Goal: Book appointment/travel/reservation: Book appointment/travel/reservation

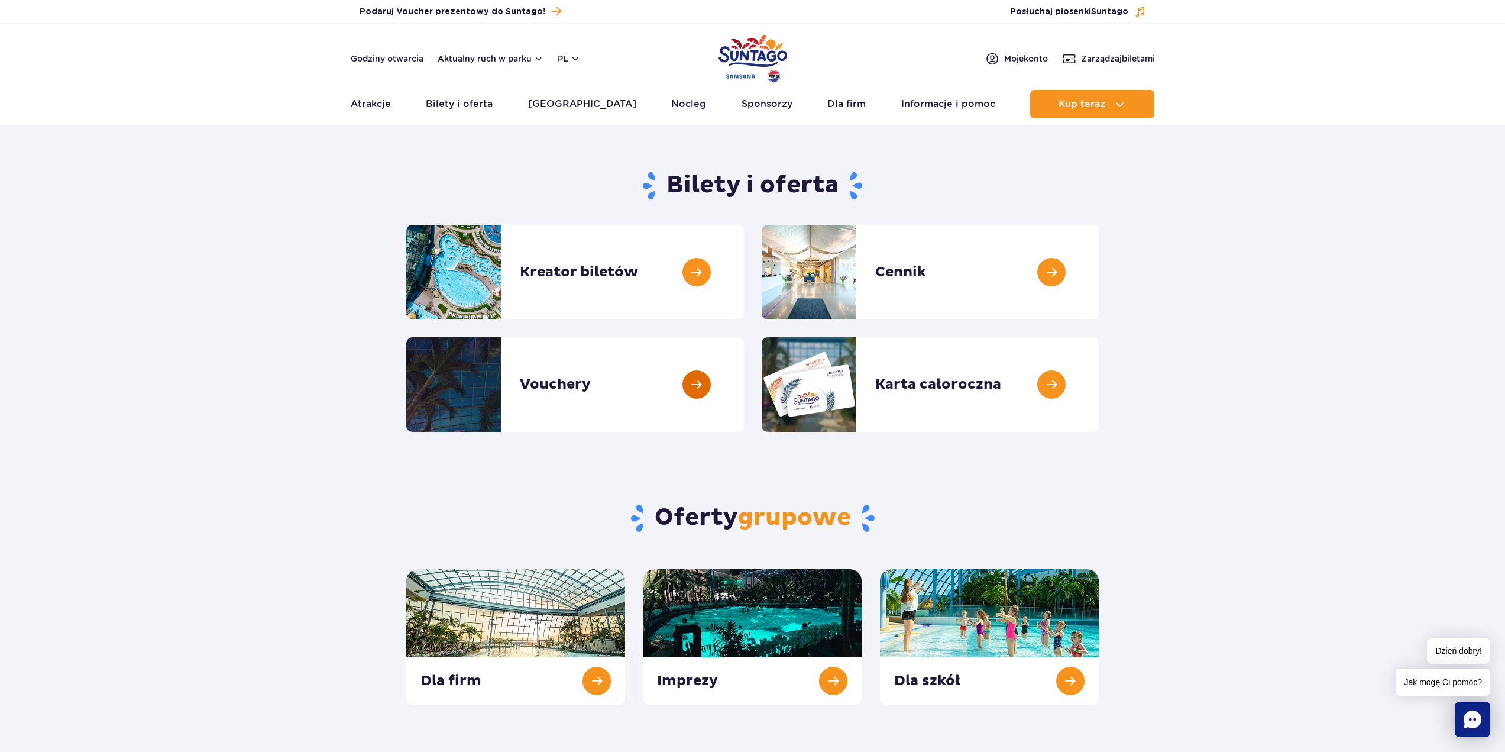
click at [744, 380] on link at bounding box center [744, 384] width 0 height 95
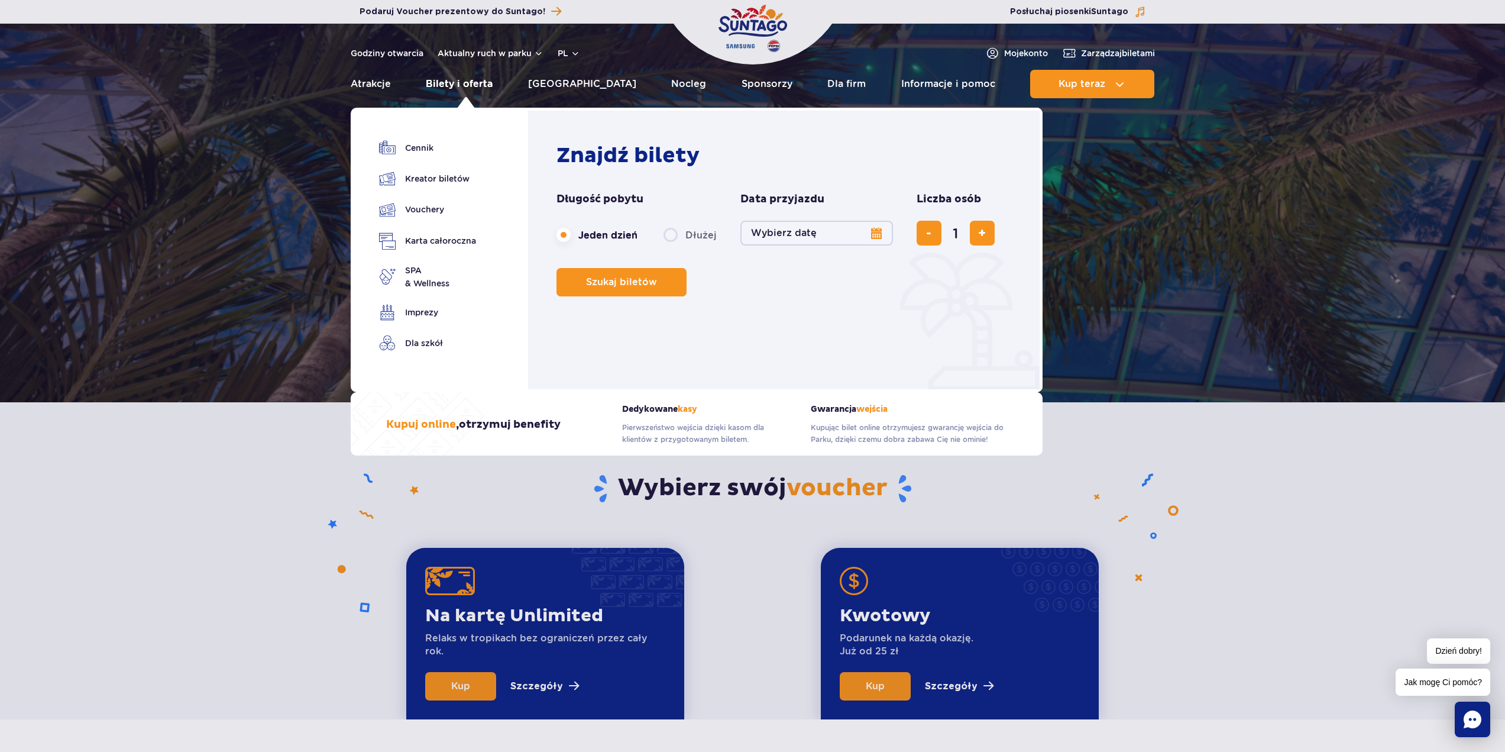
click at [471, 83] on link "Bilety i oferta" at bounding box center [459, 84] width 67 height 28
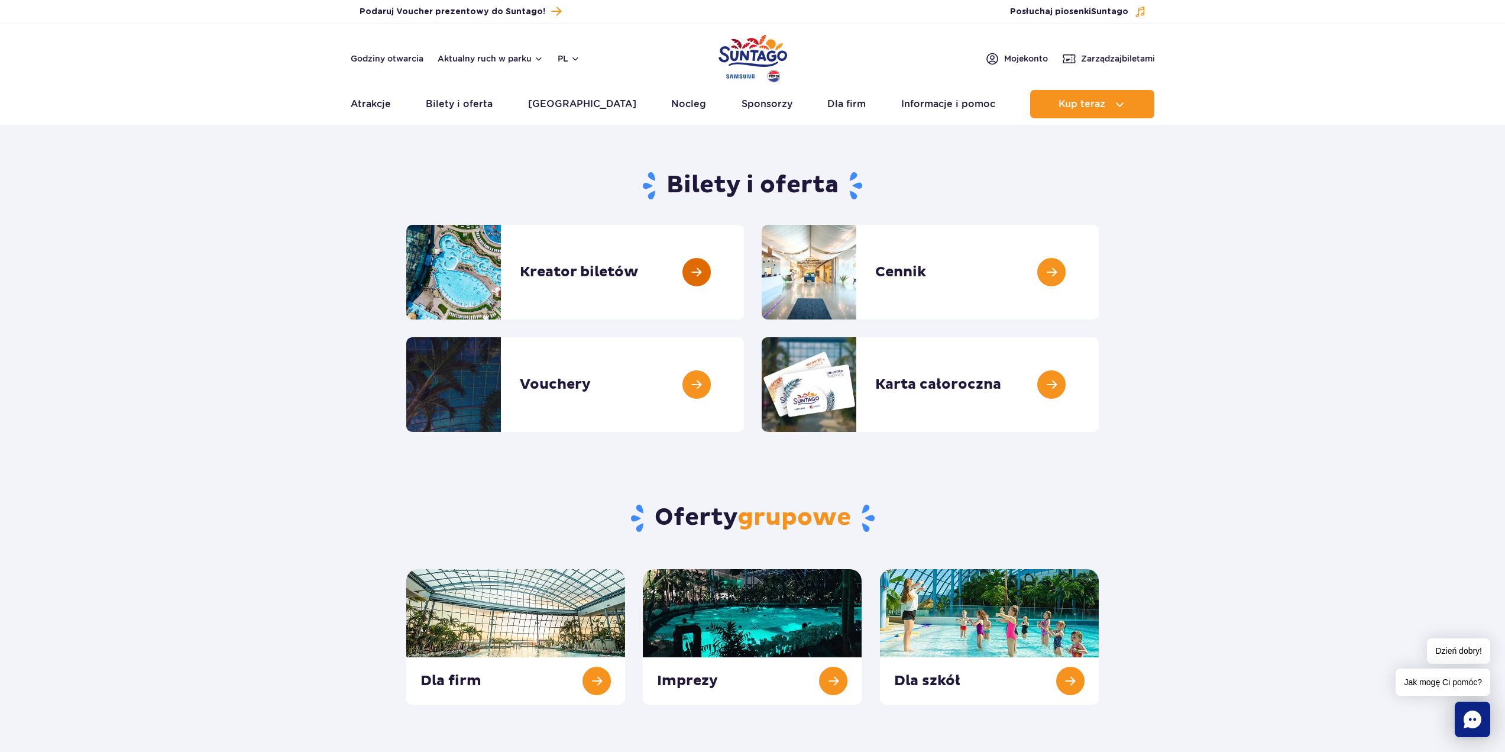
click at [744, 271] on link at bounding box center [744, 272] width 0 height 95
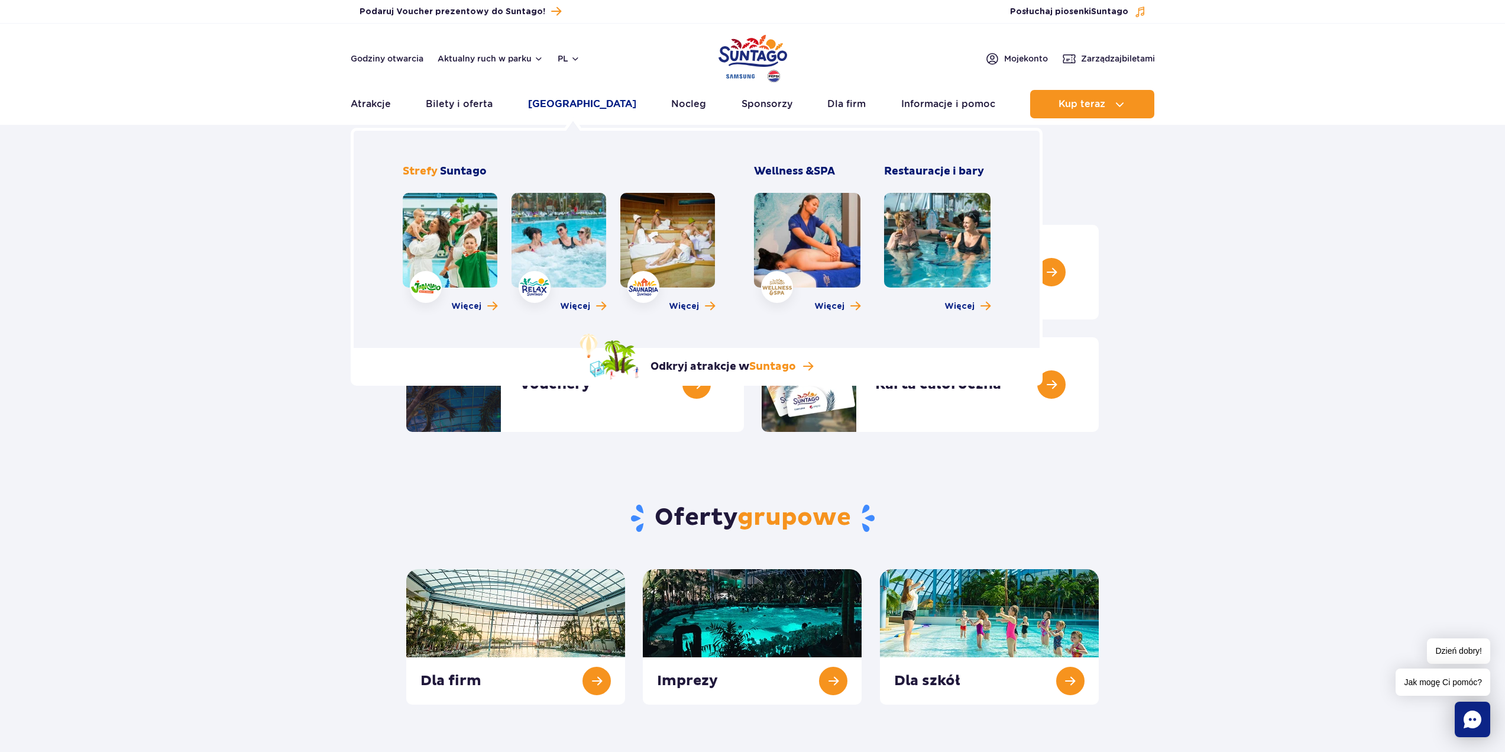
click at [584, 108] on link "Poznaj park" at bounding box center [582, 104] width 108 height 28
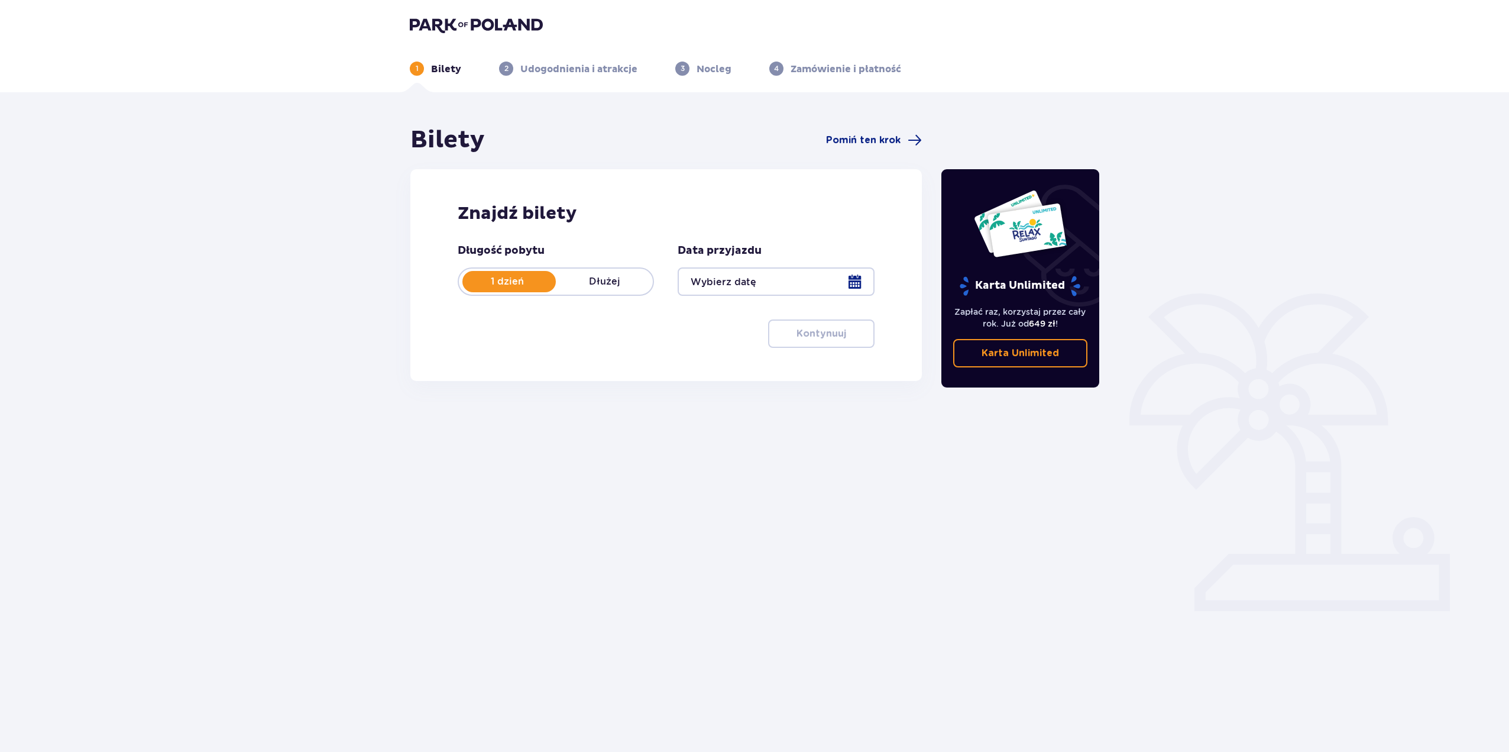
click at [853, 283] on div at bounding box center [776, 281] width 196 height 28
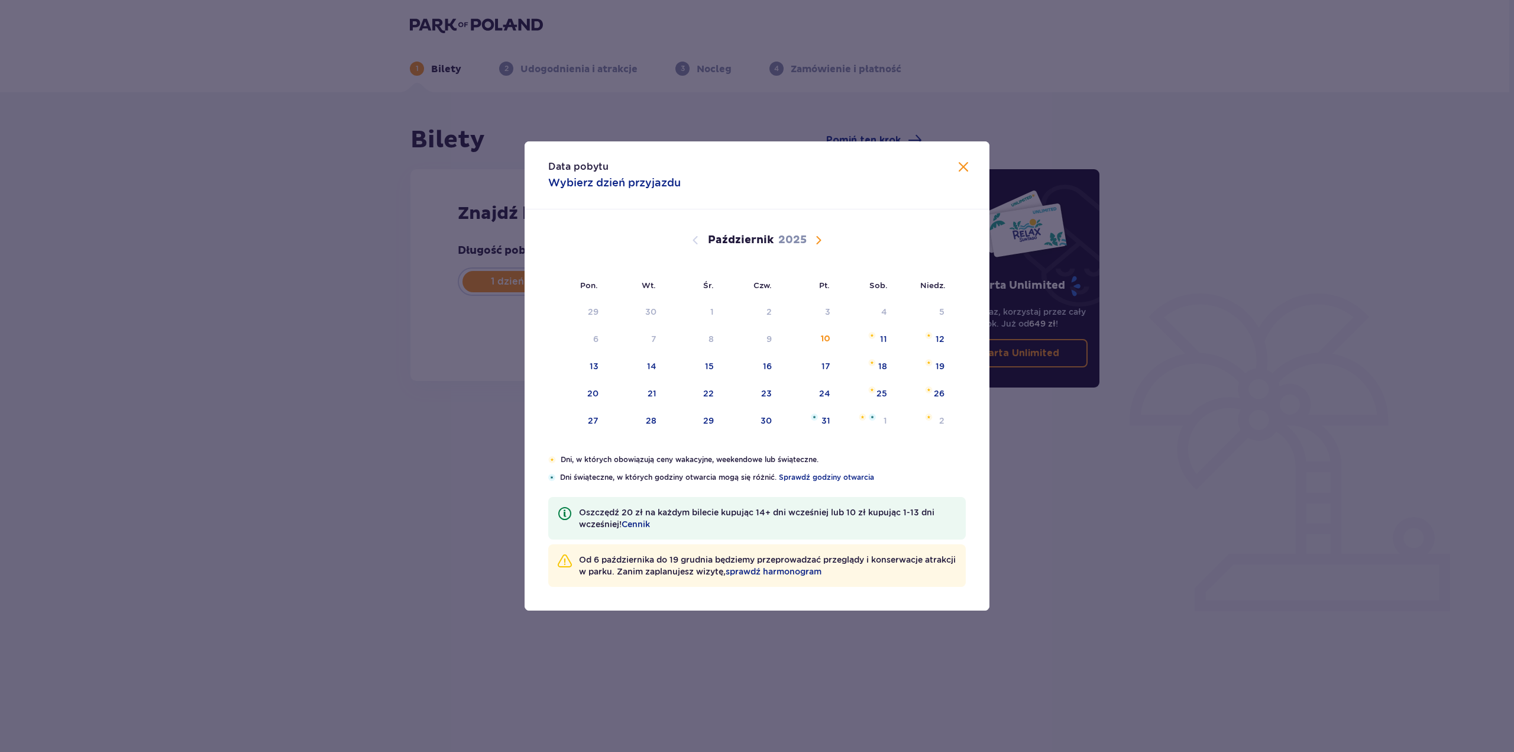
click at [817, 241] on span "Następny miesiąc" at bounding box center [818, 240] width 14 height 14
click at [591, 419] on div "23" at bounding box center [592, 421] width 11 height 12
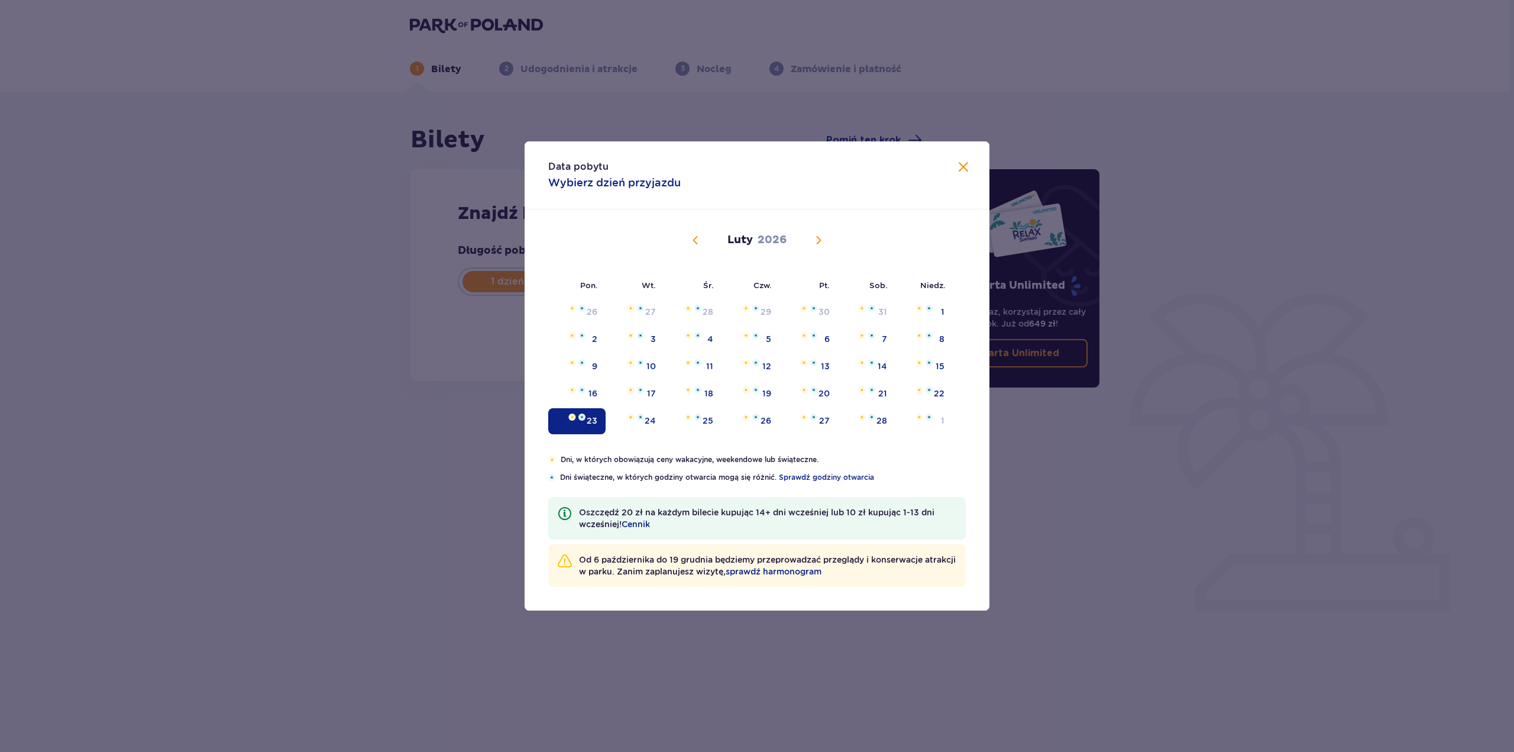
type input "23.02.26"
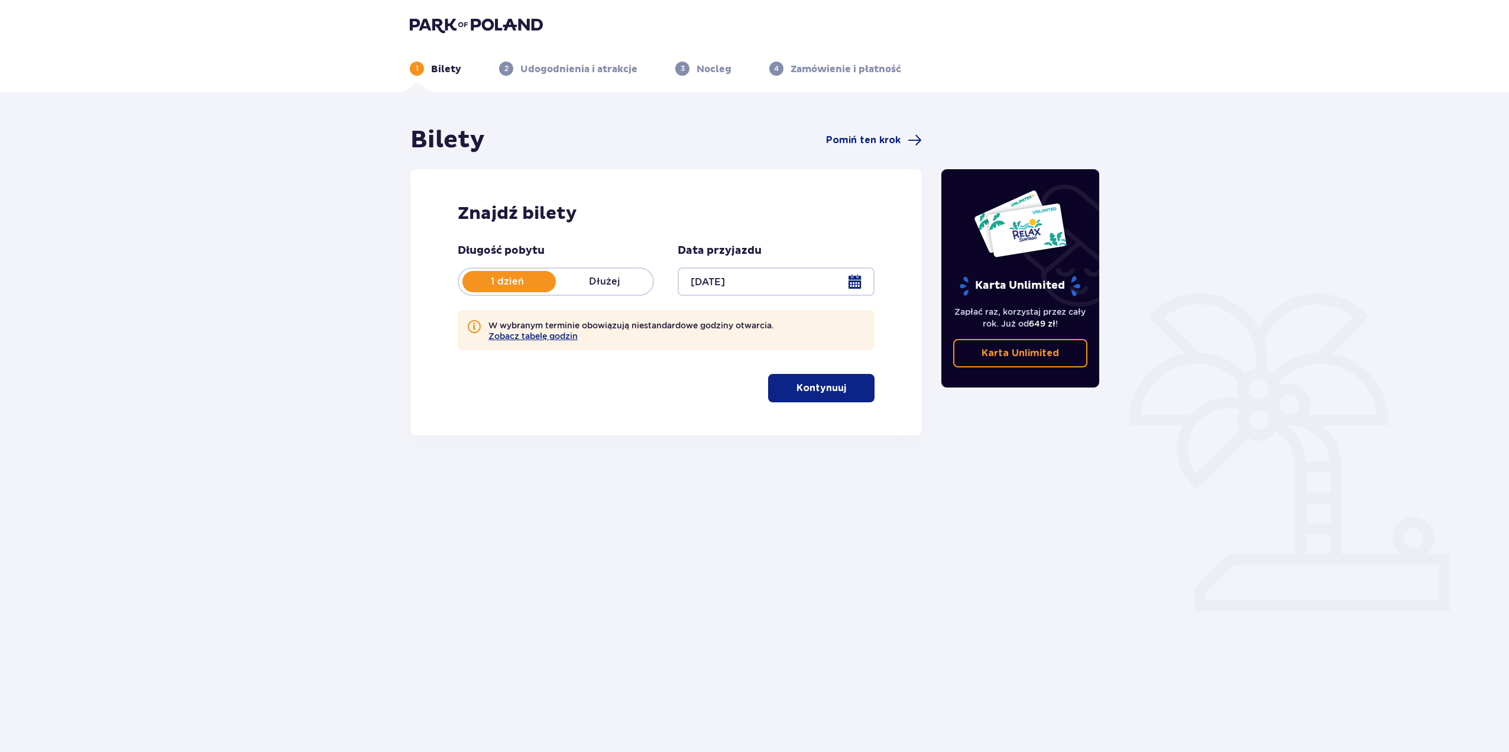
click at [811, 390] on p "Kontynuuj" at bounding box center [822, 387] width 50 height 13
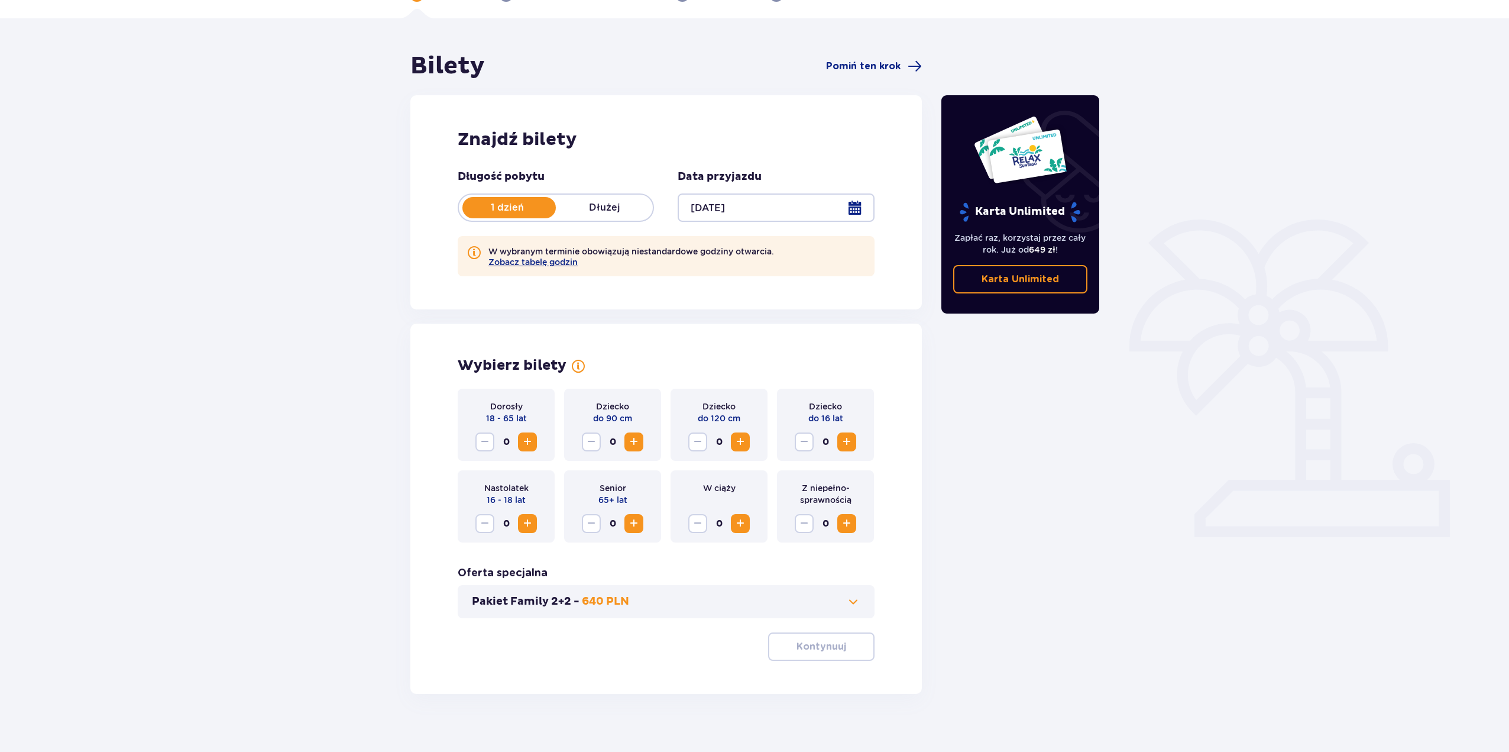
scroll to position [87, 0]
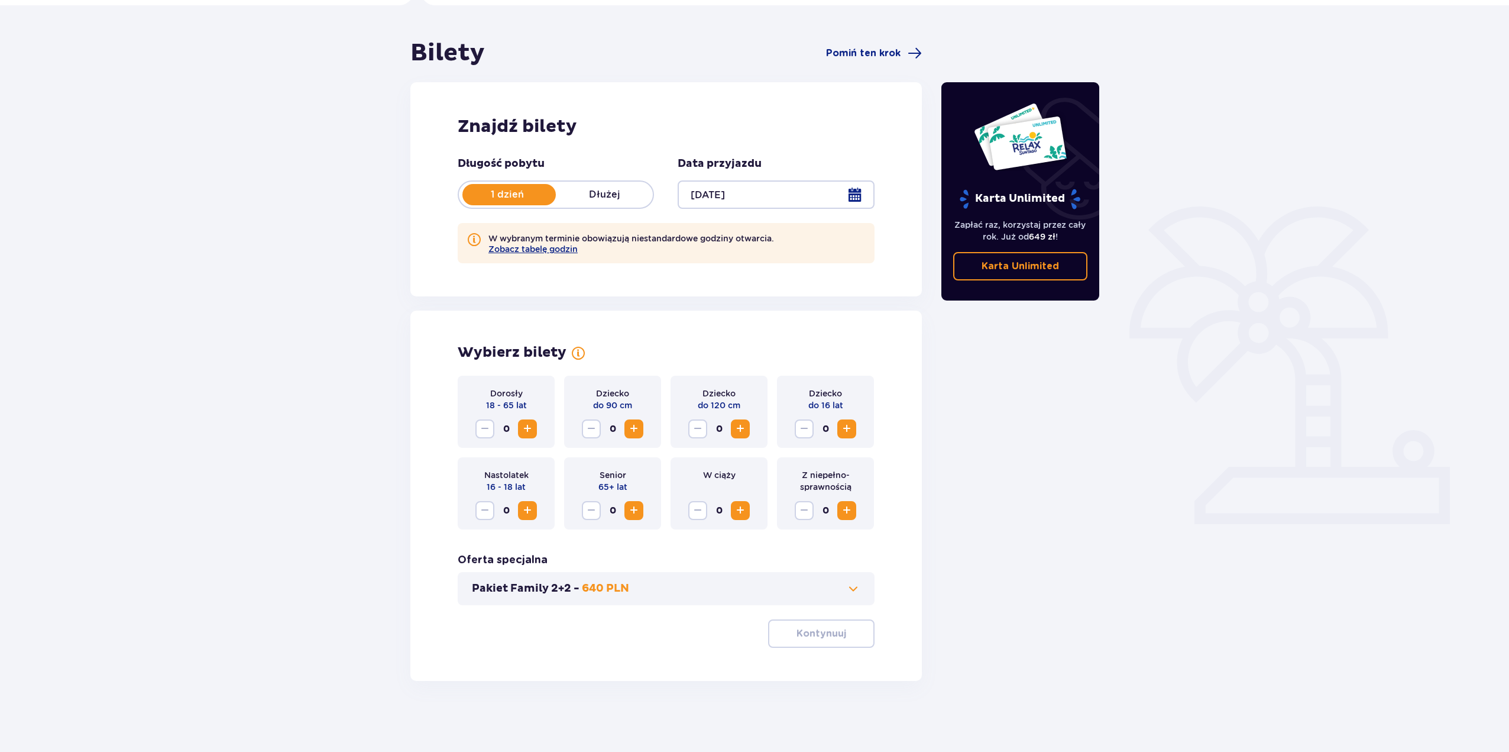
click at [530, 426] on span "Zwiększ" at bounding box center [527, 429] width 14 height 14
click at [635, 432] on span "Zwiększ" at bounding box center [634, 429] width 14 height 14
click at [743, 431] on span "Zwiększ" at bounding box center [740, 429] width 14 height 14
click at [815, 633] on p "Kontynuuj" at bounding box center [822, 633] width 50 height 13
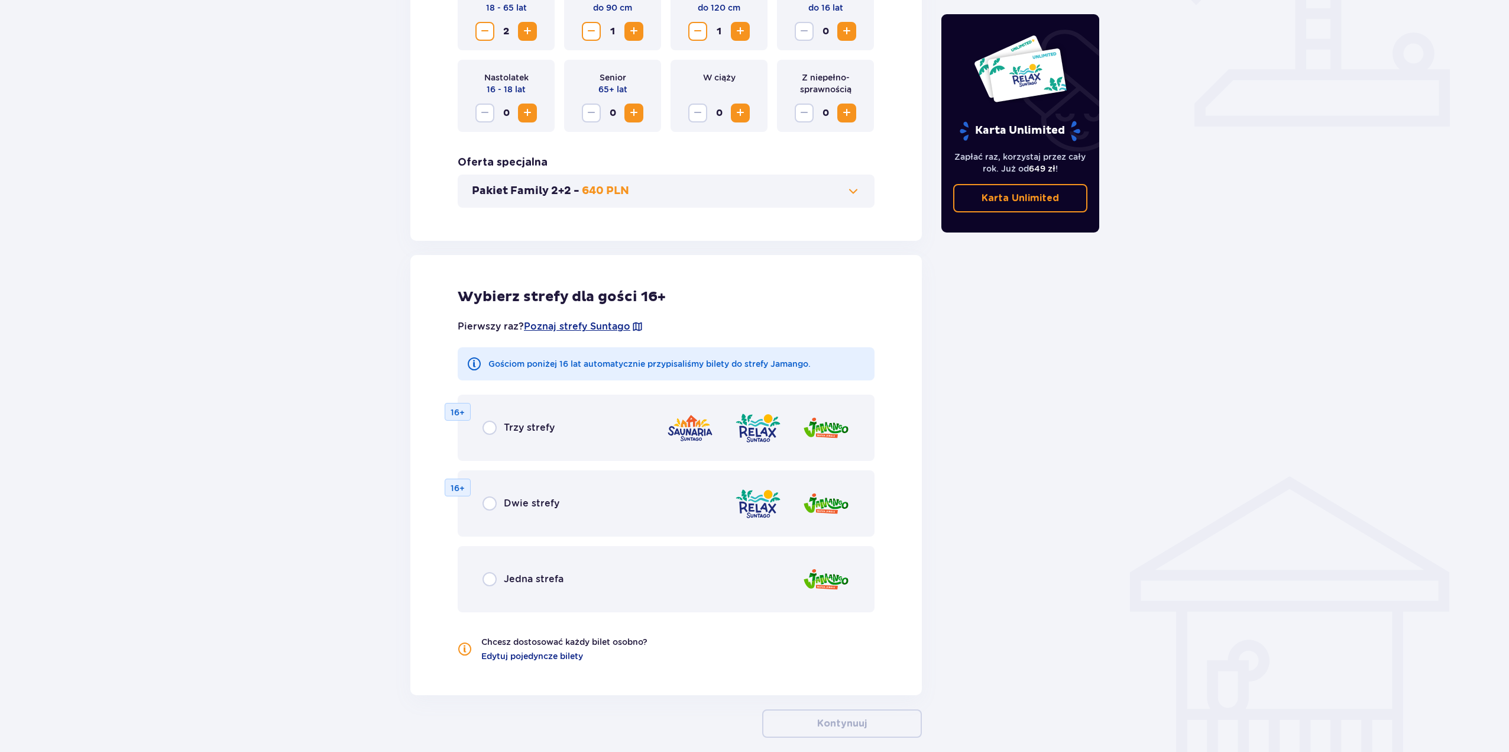
scroll to position [541, 0]
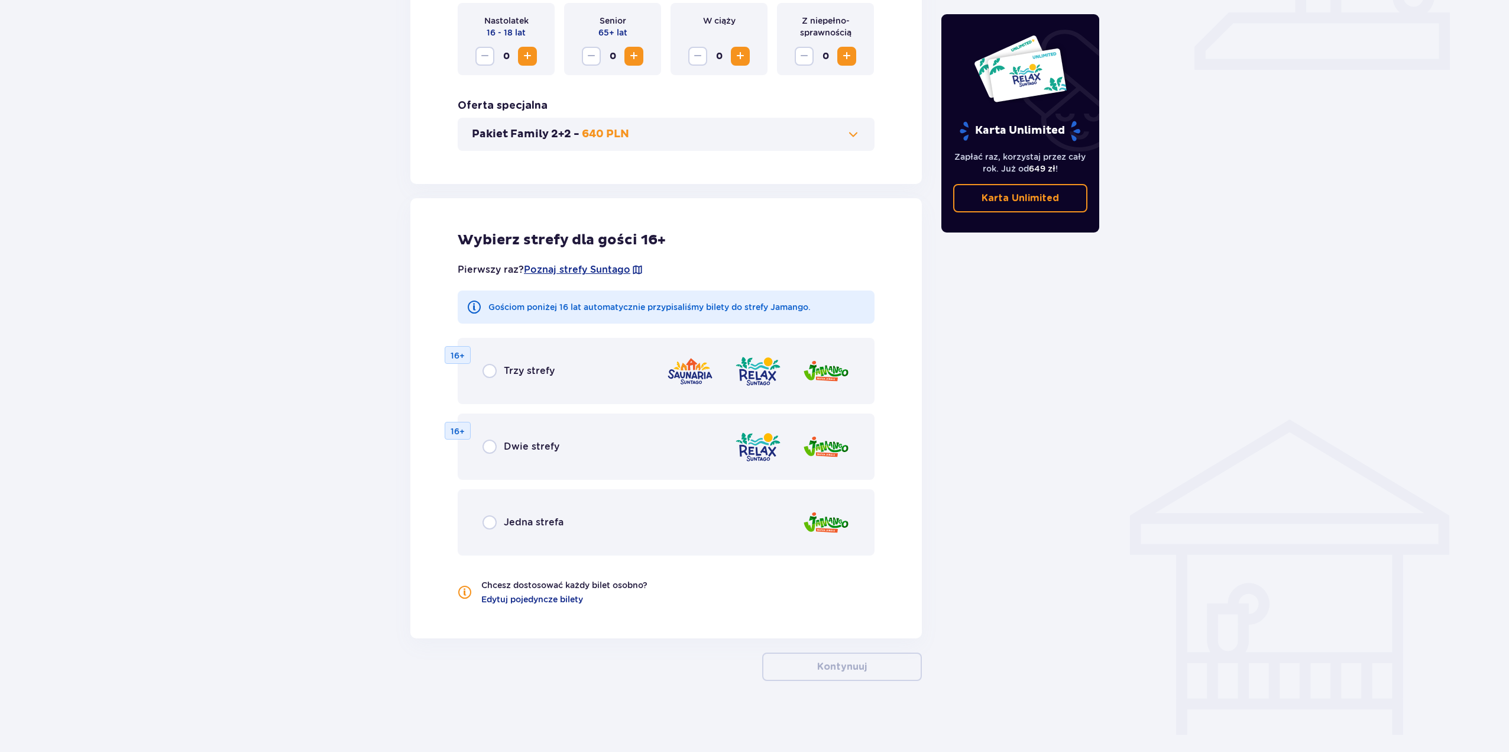
click at [829, 373] on img at bounding box center [826, 371] width 47 height 34
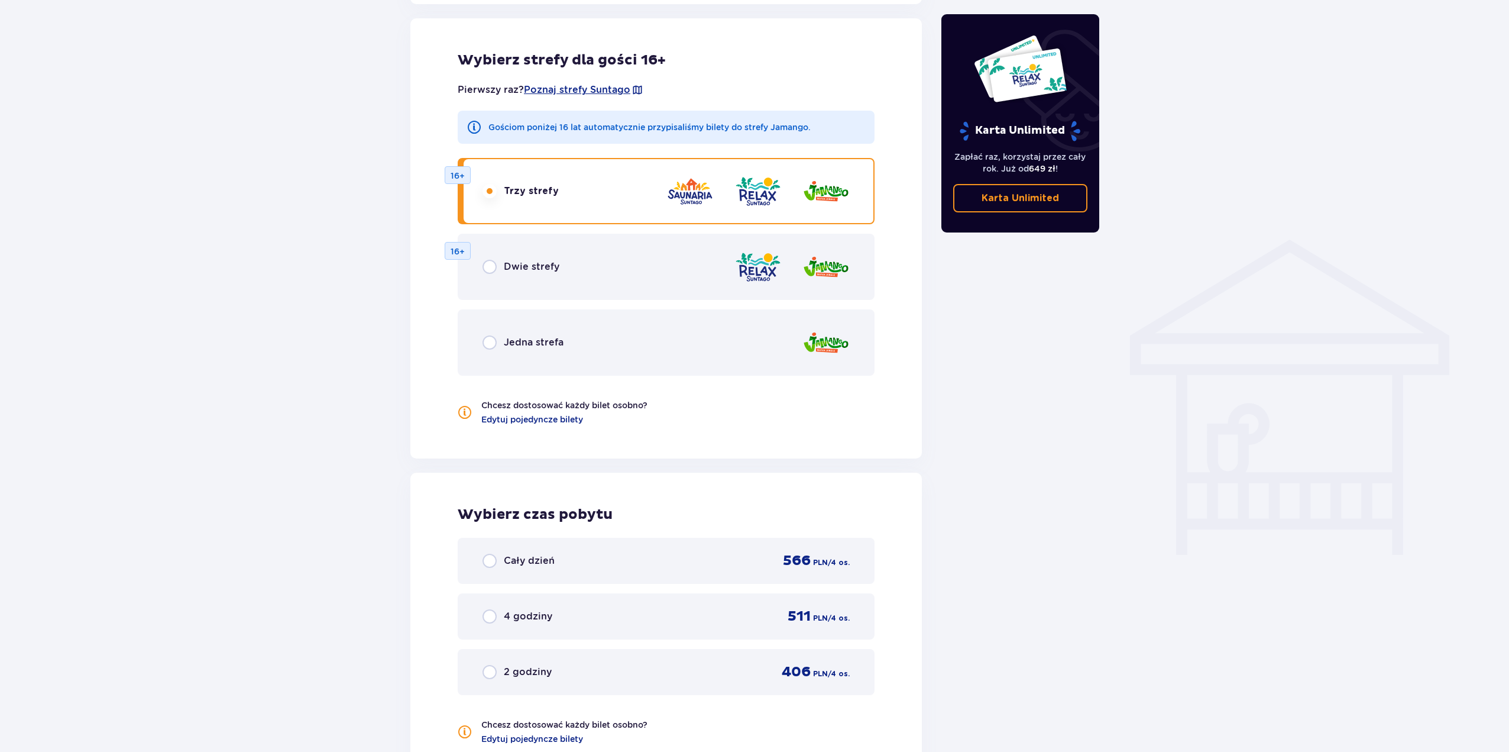
scroll to position [683, 0]
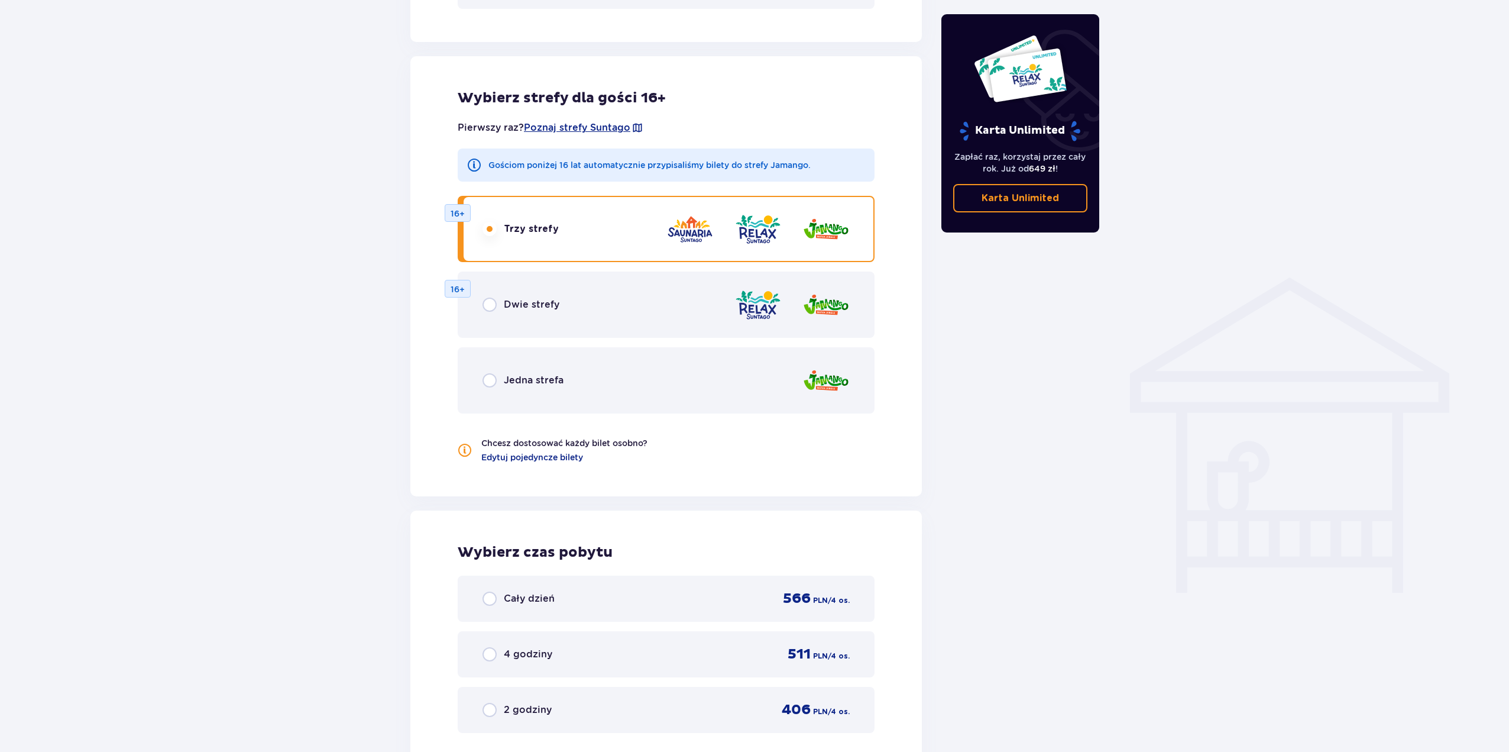
click at [761, 228] on img at bounding box center [758, 229] width 47 height 34
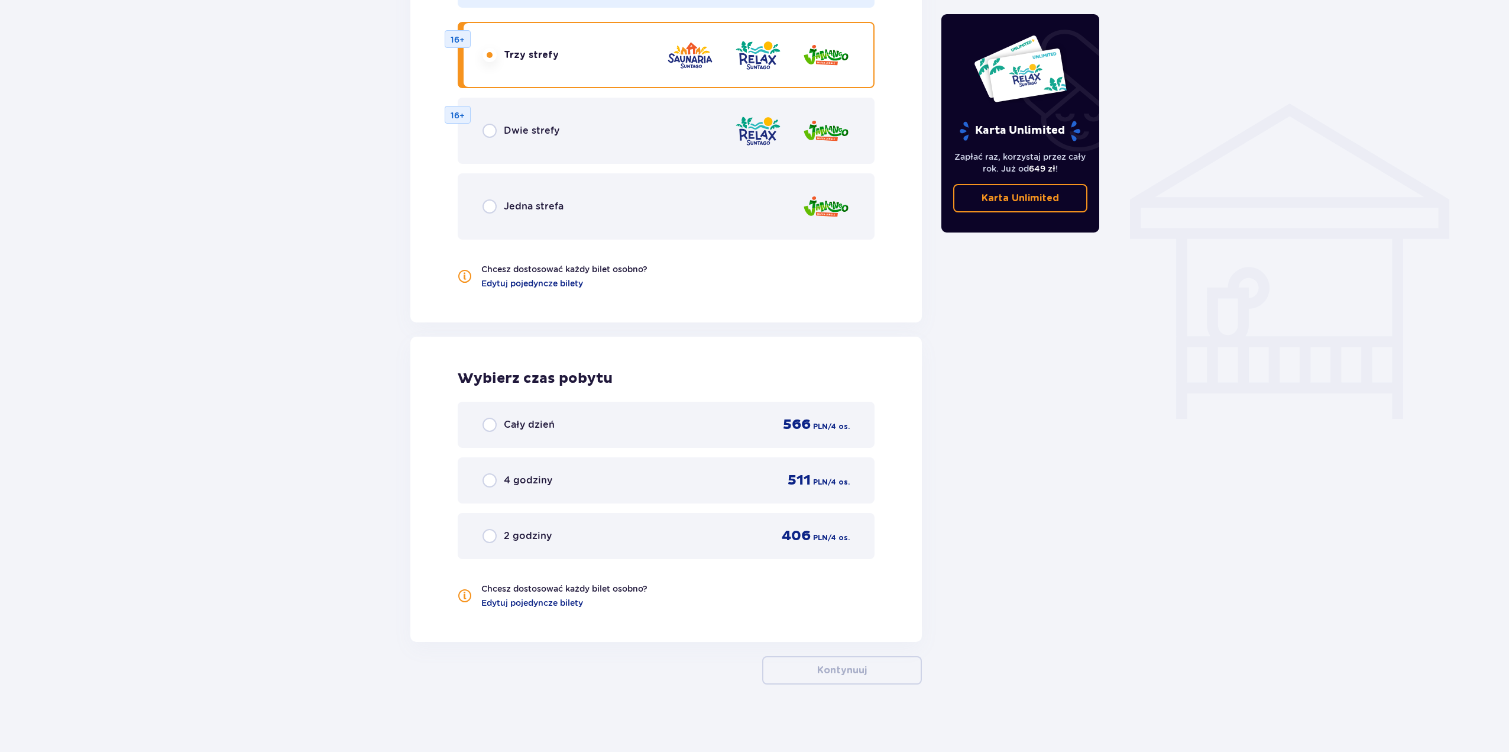
scroll to position [861, 0]
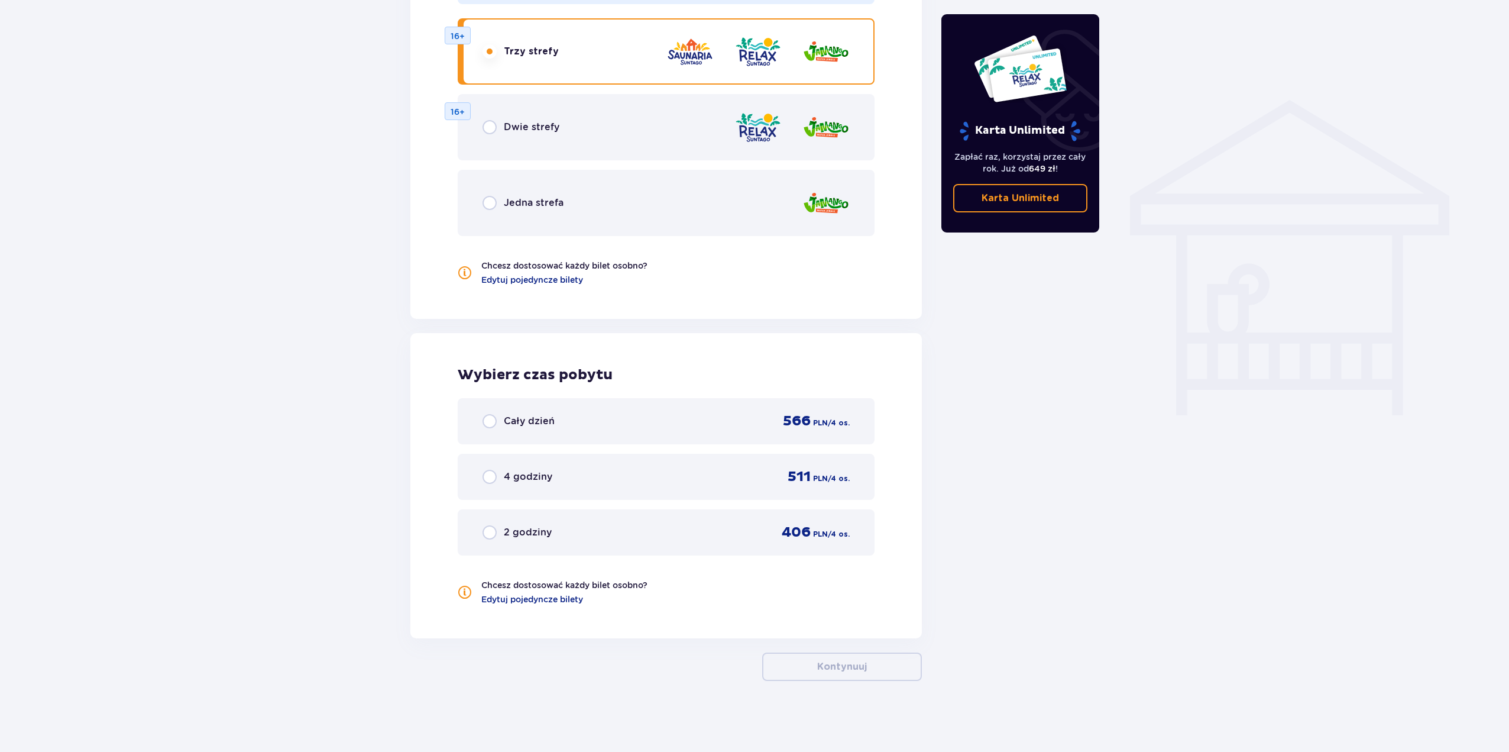
click at [689, 56] on img at bounding box center [690, 52] width 47 height 34
click at [690, 54] on img at bounding box center [690, 52] width 47 height 34
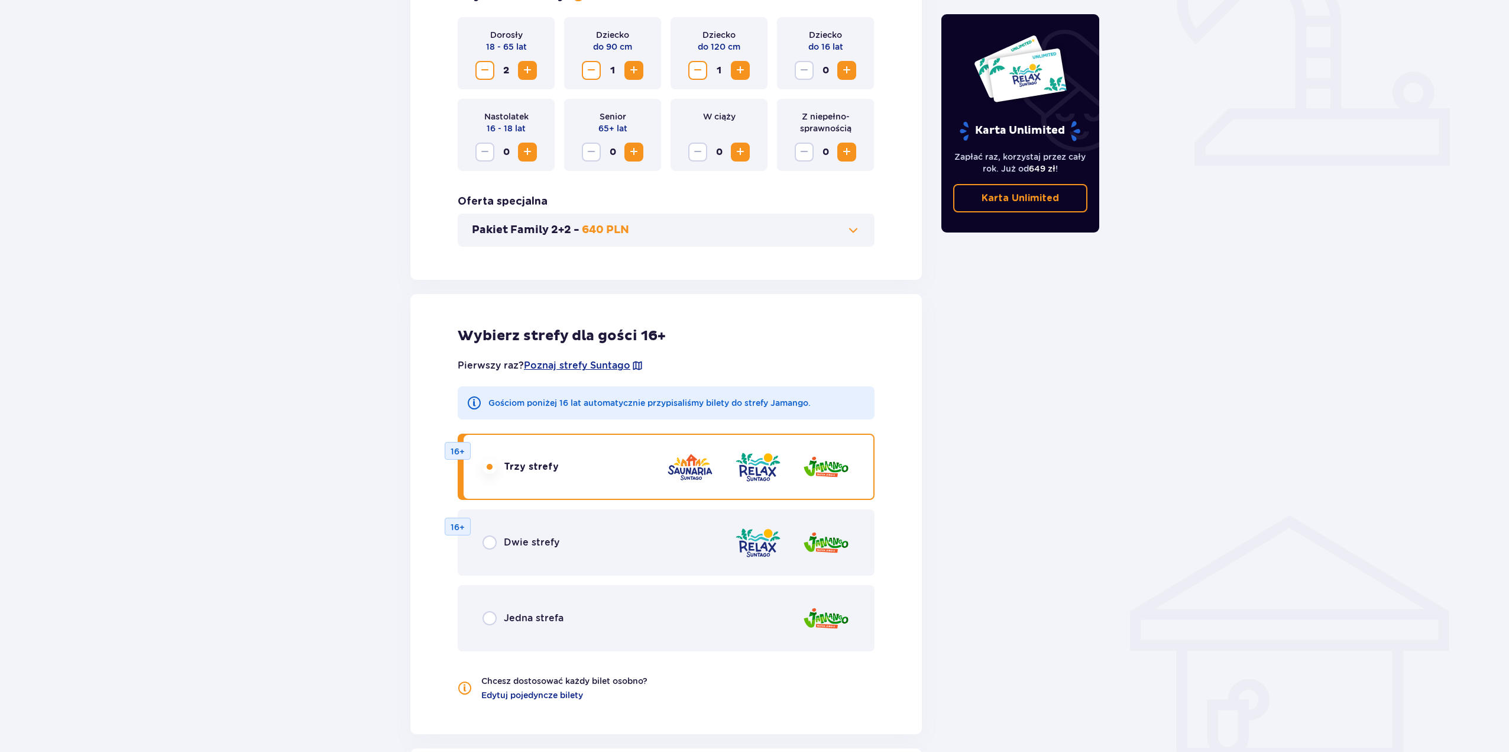
scroll to position [532, 0]
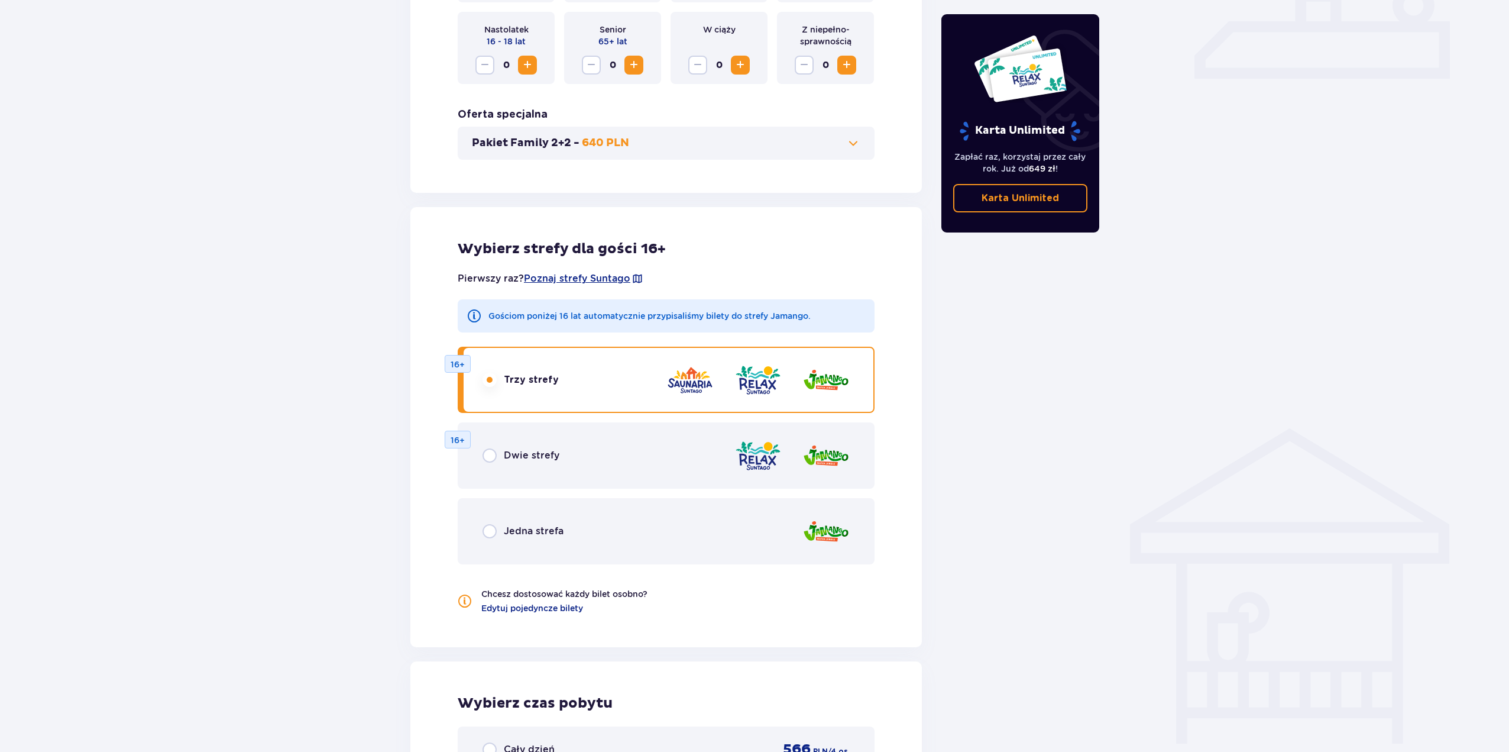
click at [490, 534] on input "radio" at bounding box center [490, 531] width 14 height 14
radio input "true"
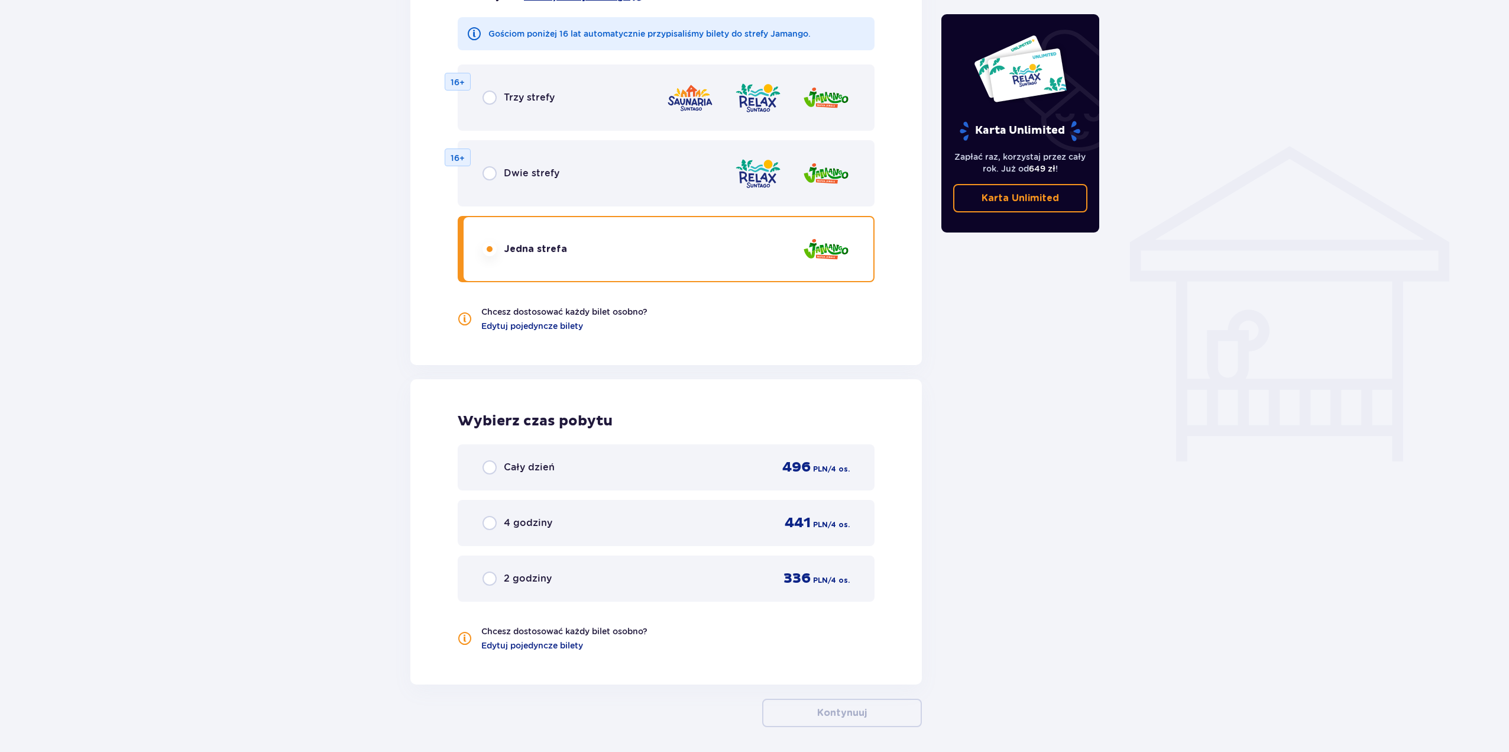
scroll to position [828, 0]
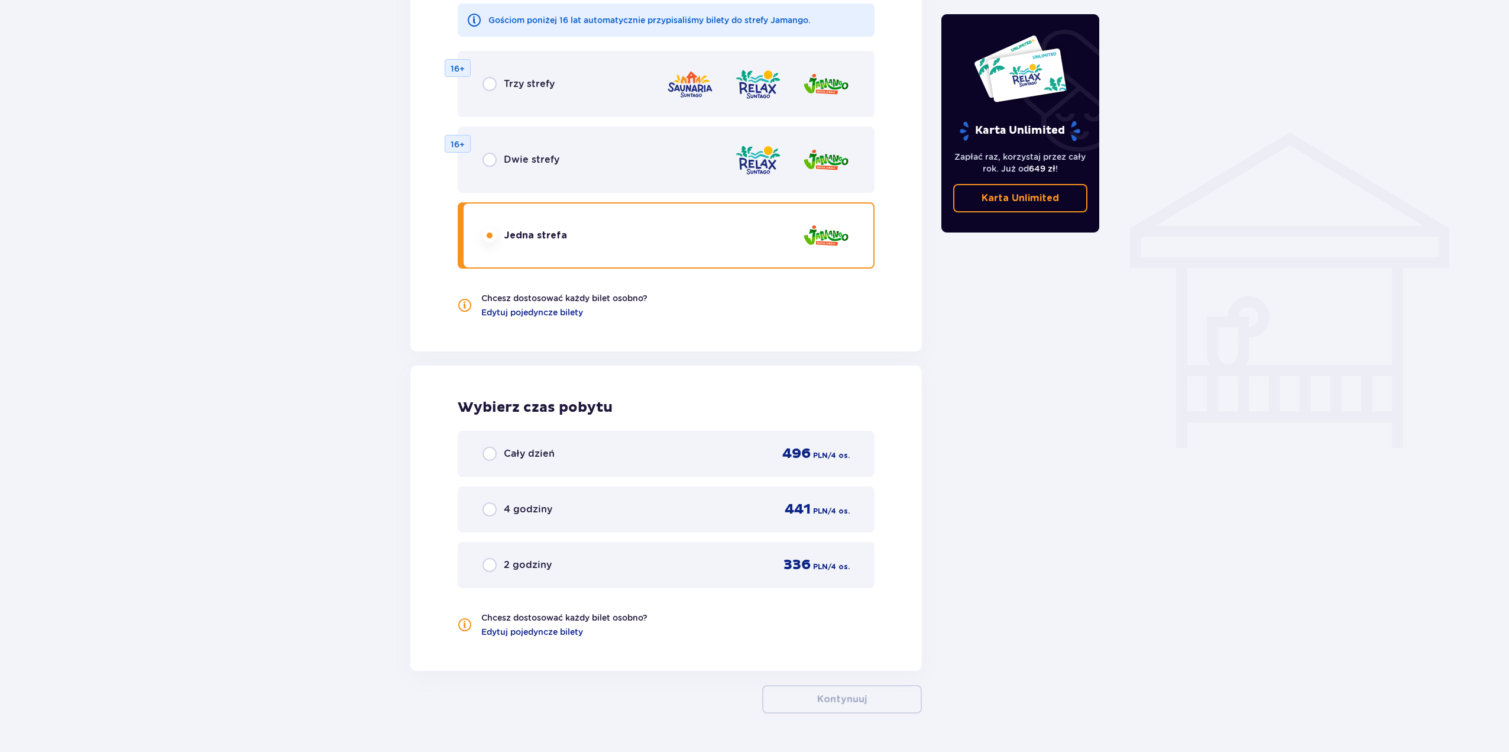
click at [489, 455] on input "radio" at bounding box center [490, 454] width 14 height 14
radio input "true"
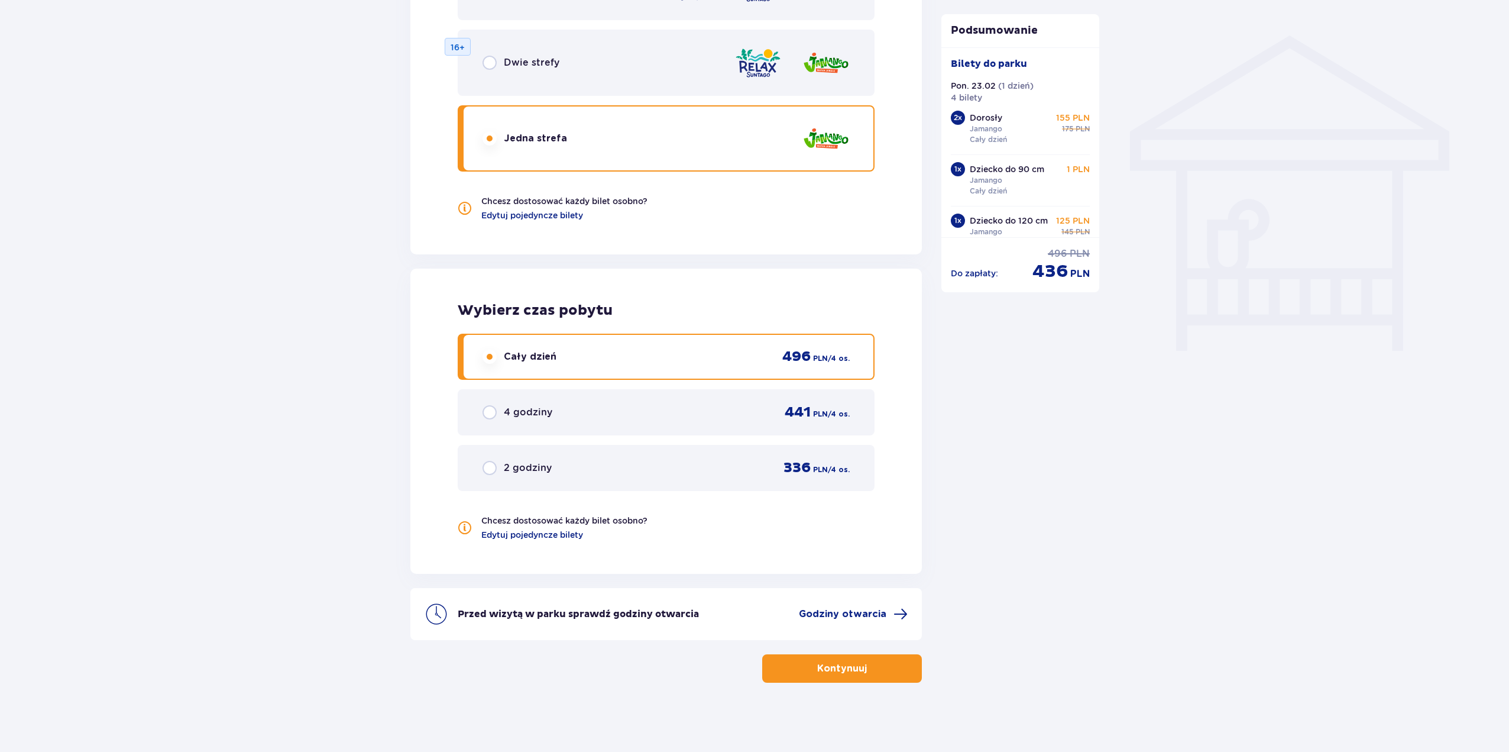
scroll to position [927, 0]
click at [493, 412] on input "radio" at bounding box center [490, 410] width 14 height 14
radio input "true"
click at [493, 378] on div "Cały dzień 496 PLN / 4 os." at bounding box center [666, 355] width 417 height 46
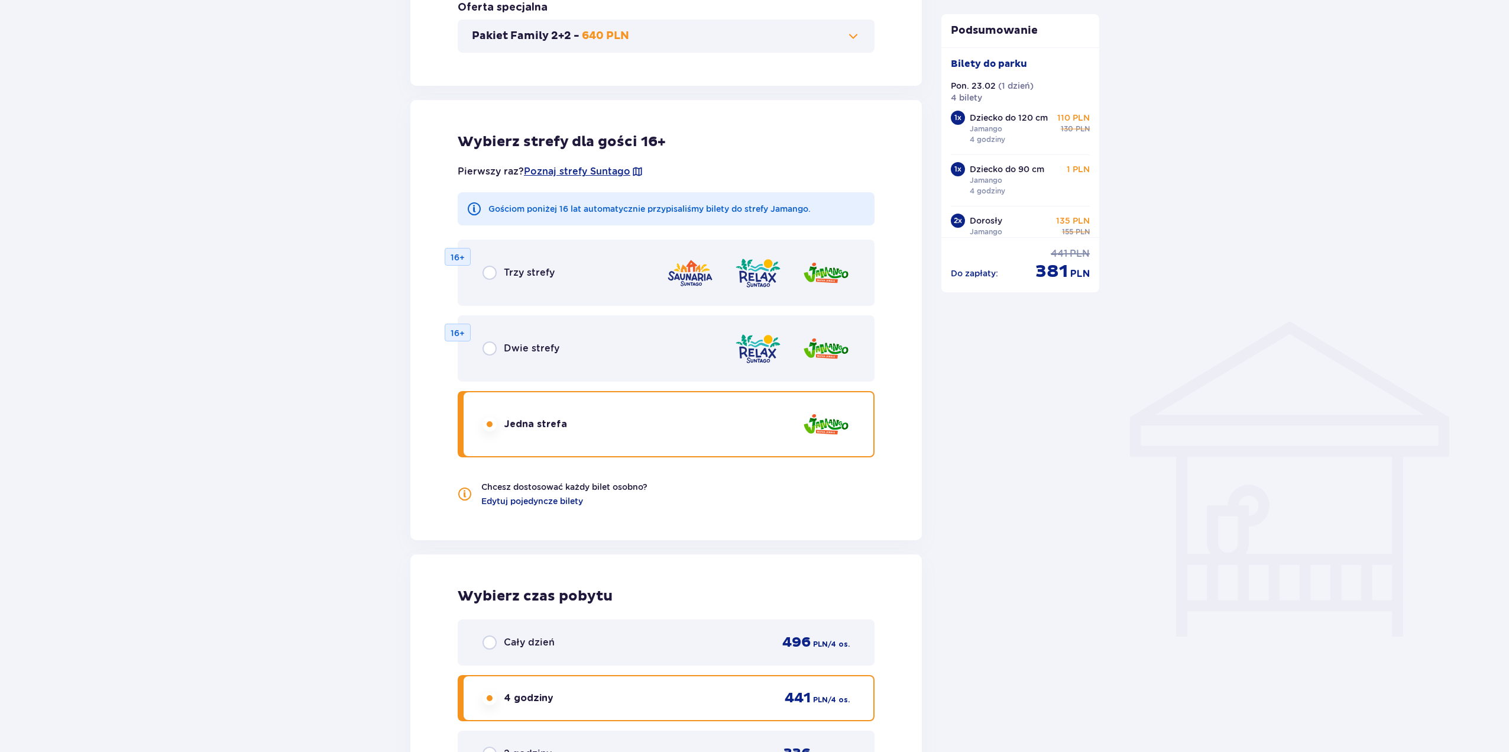
scroll to position [631, 0]
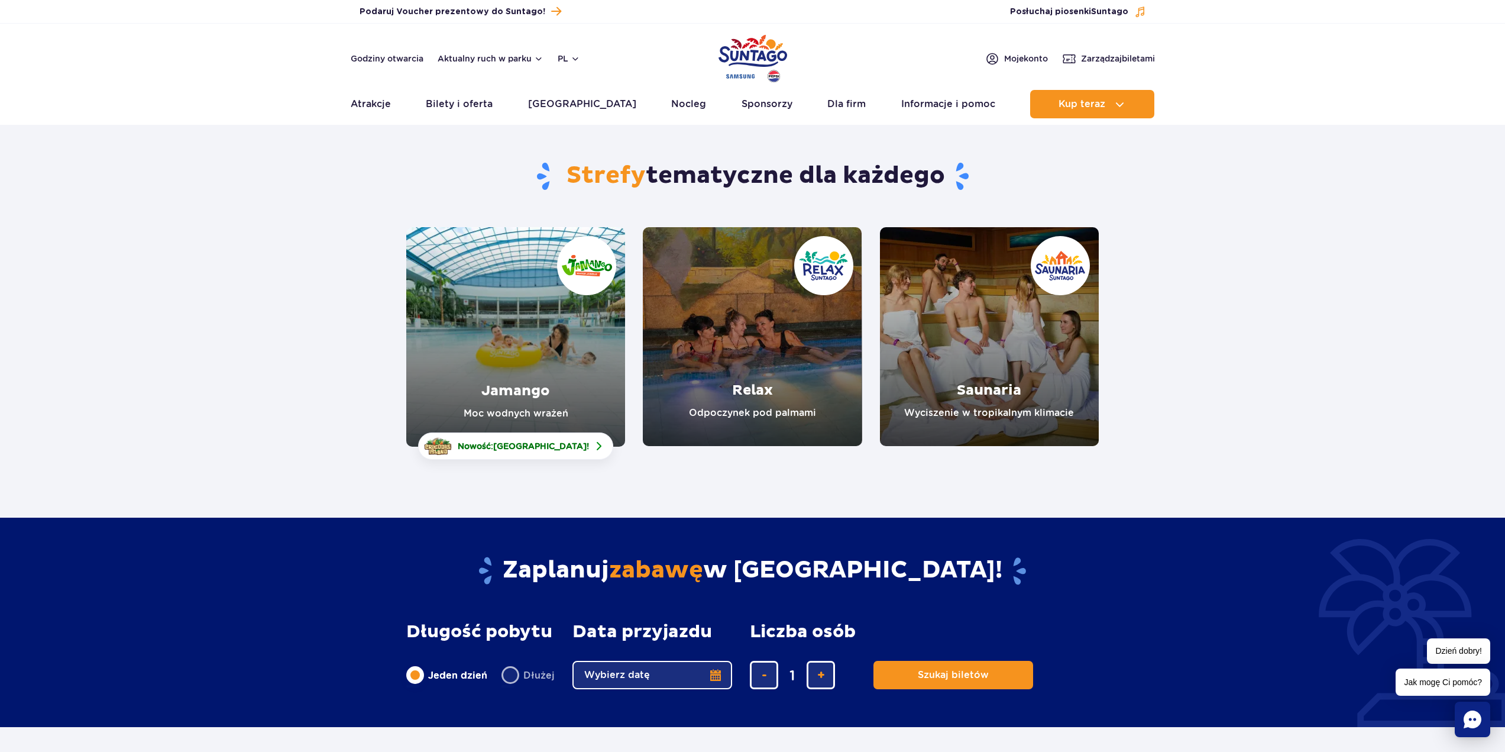
click at [748, 387] on link "Relax" at bounding box center [752, 336] width 219 height 219
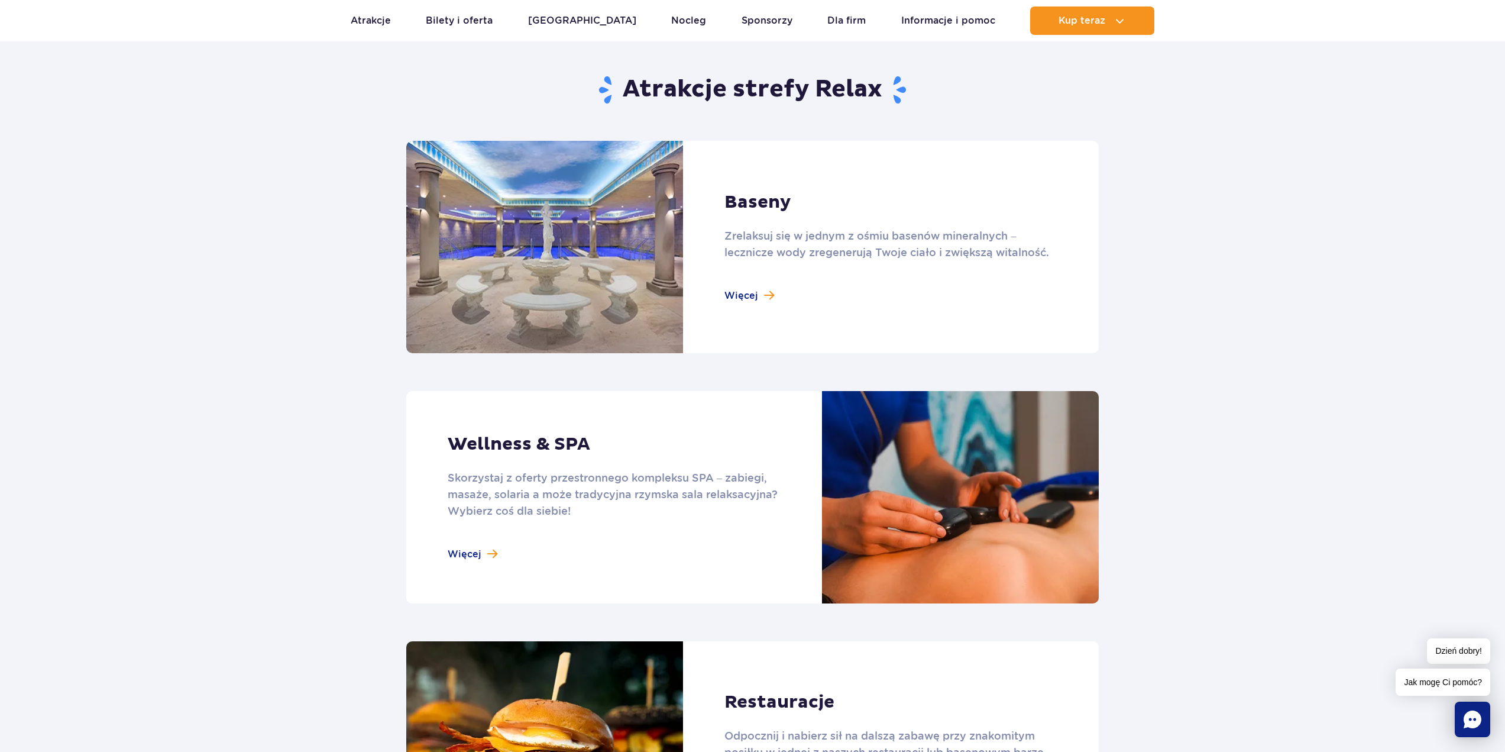
scroll to position [769, 0]
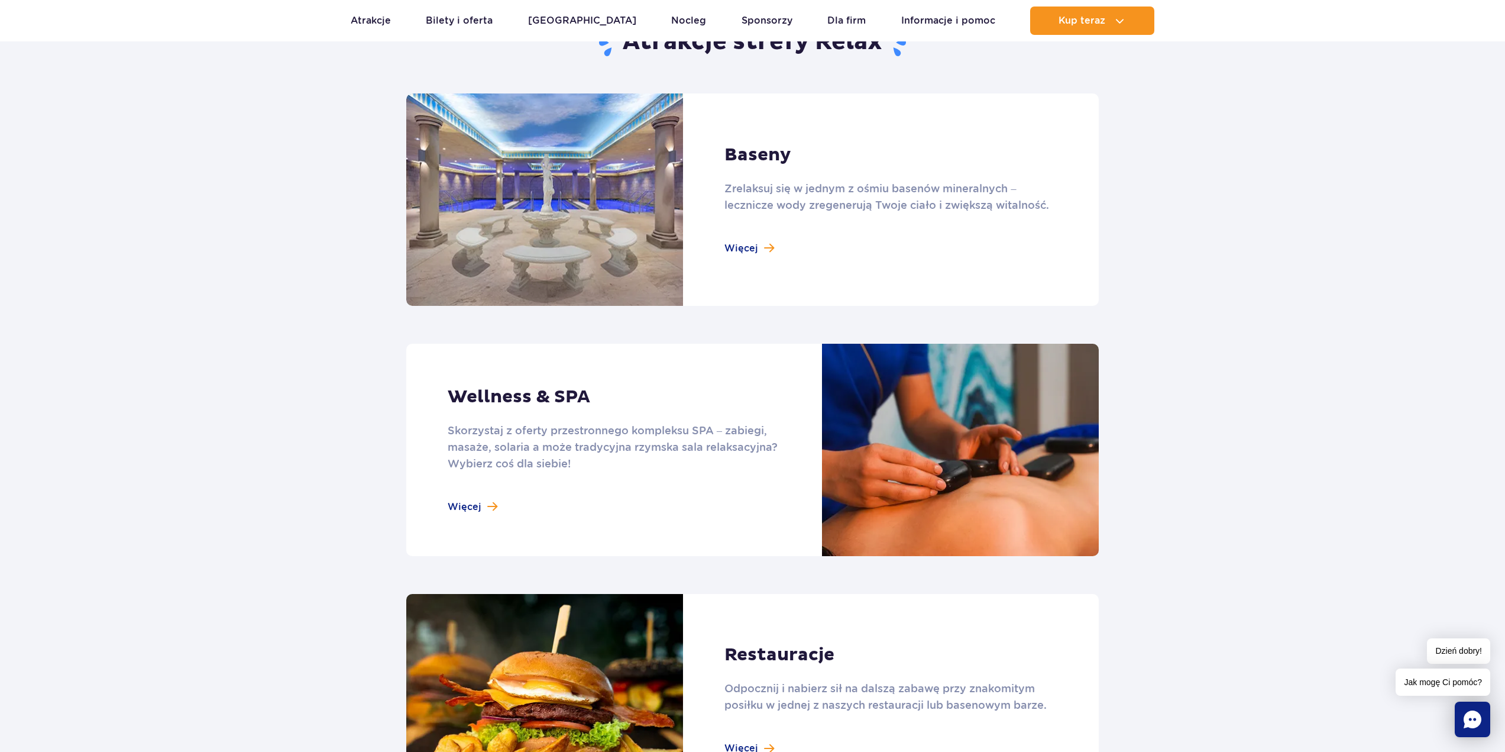
click at [491, 501] on link at bounding box center [752, 450] width 693 height 212
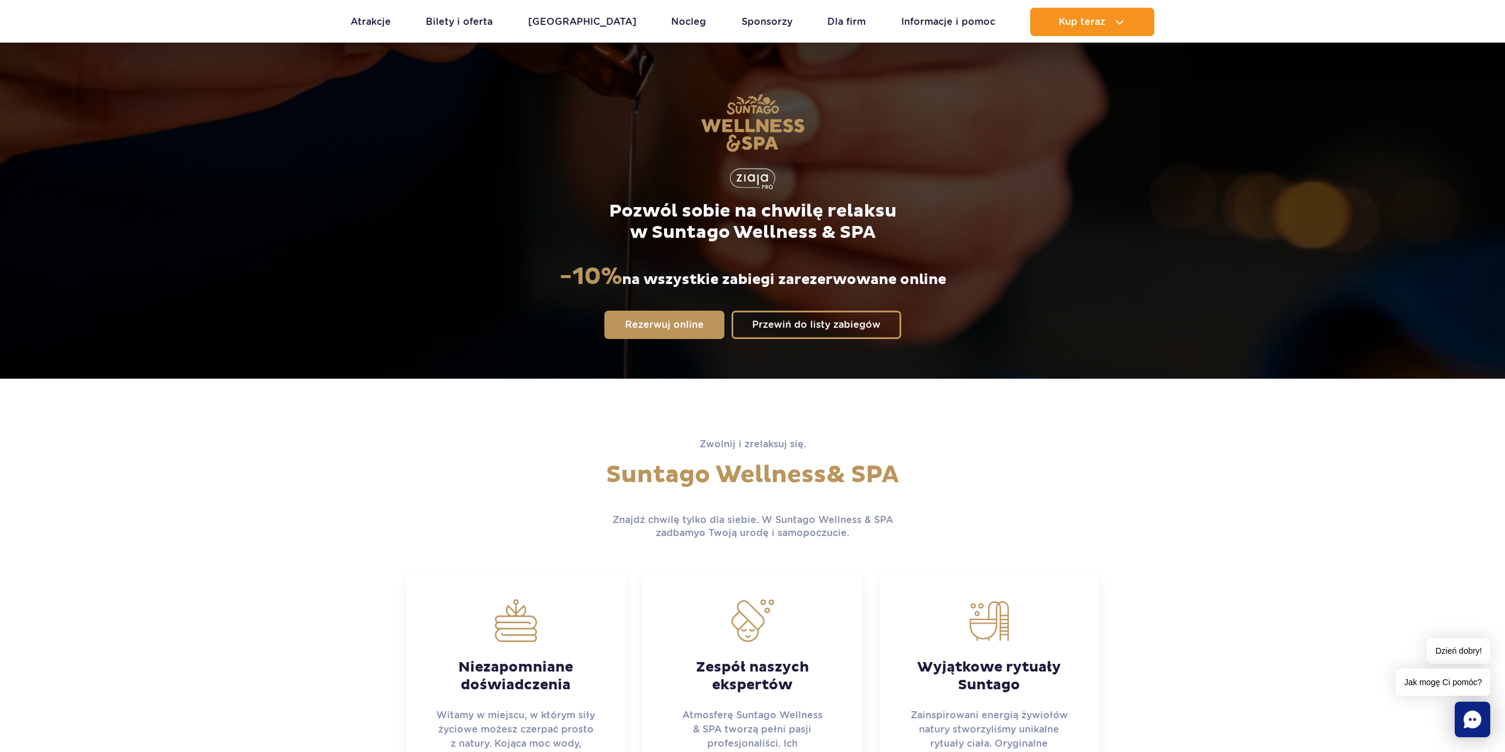
scroll to position [177, 0]
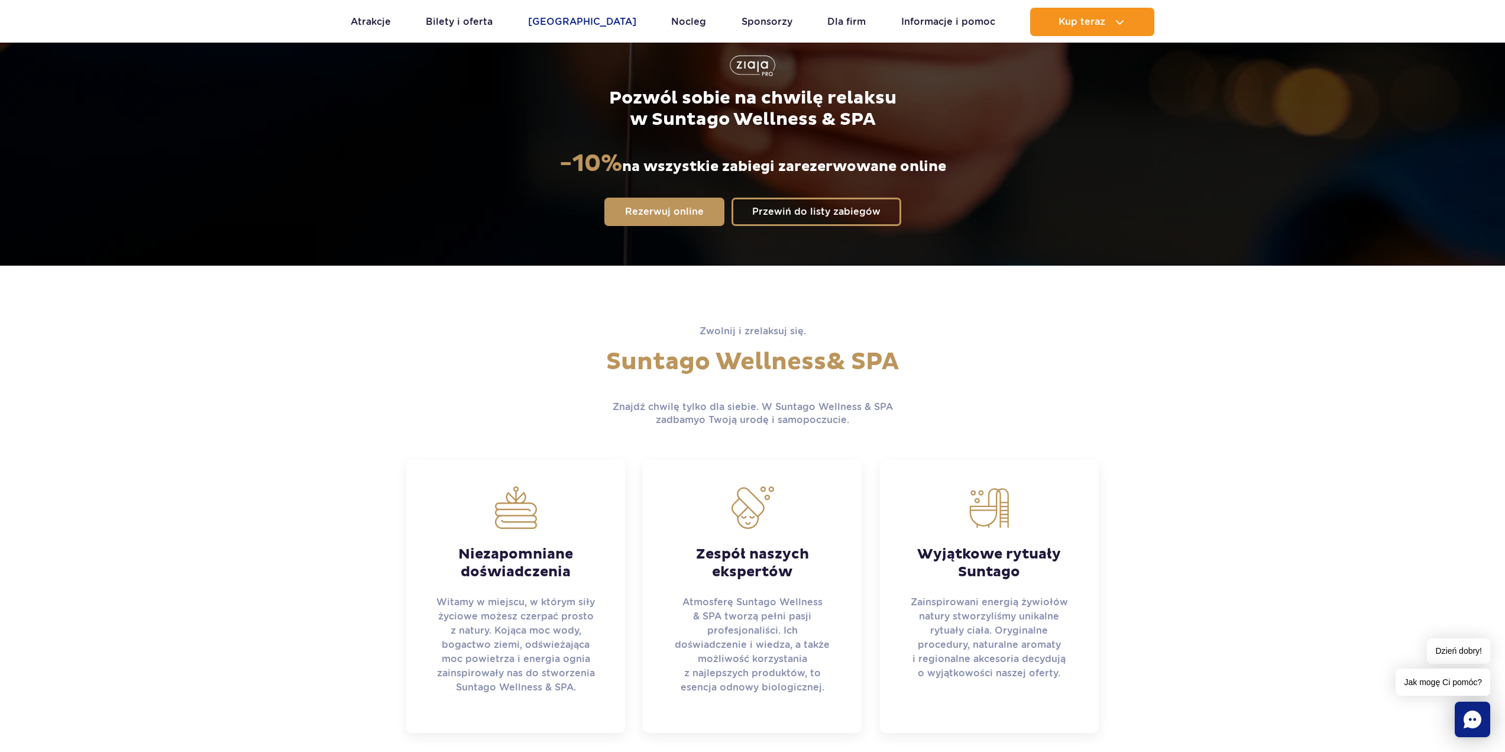
drag, startPoint x: 441, startPoint y: 104, endPoint x: 578, endPoint y: 19, distance: 161.7
click at [578, 19] on link "[GEOGRAPHIC_DATA]" at bounding box center [582, 22] width 108 height 28
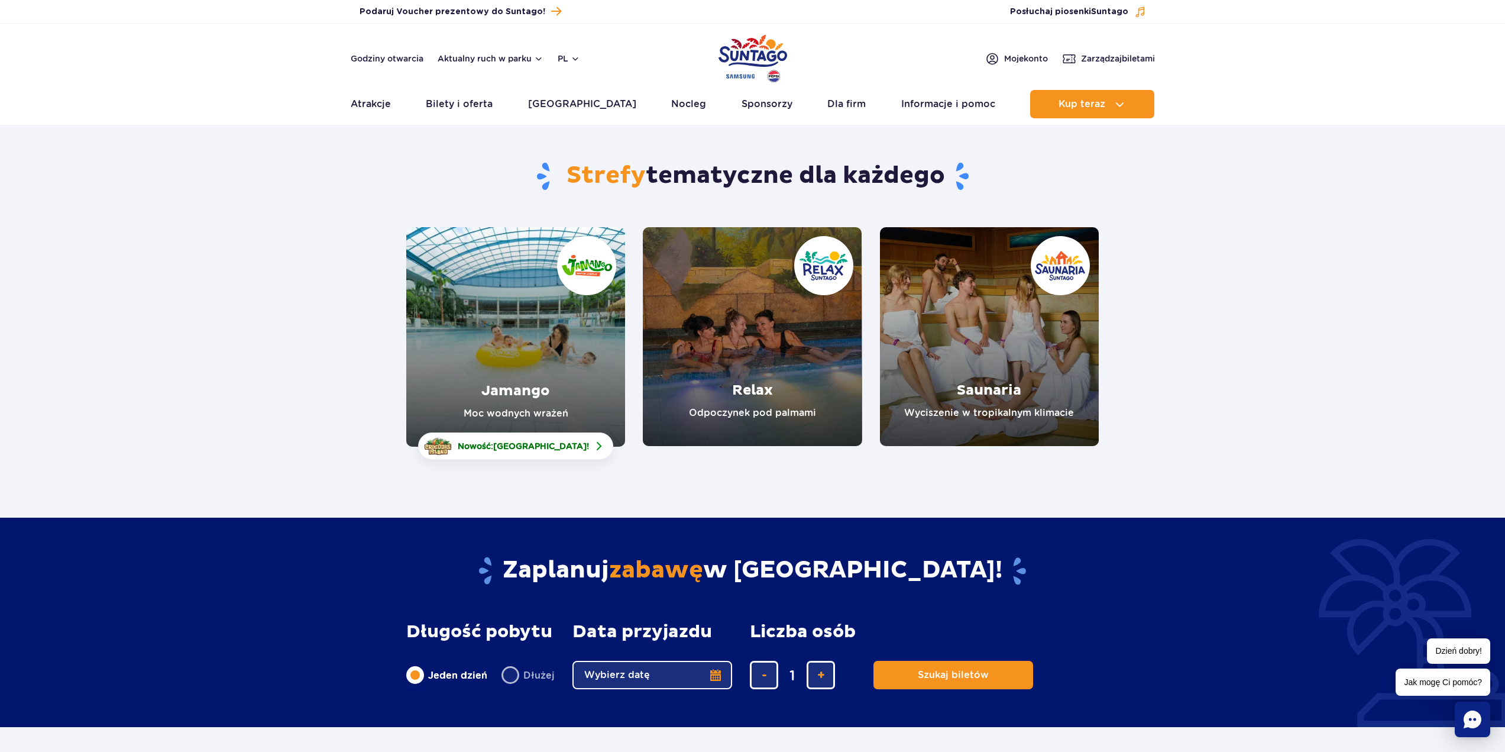
click at [983, 390] on link "Saunaria" at bounding box center [989, 336] width 219 height 219
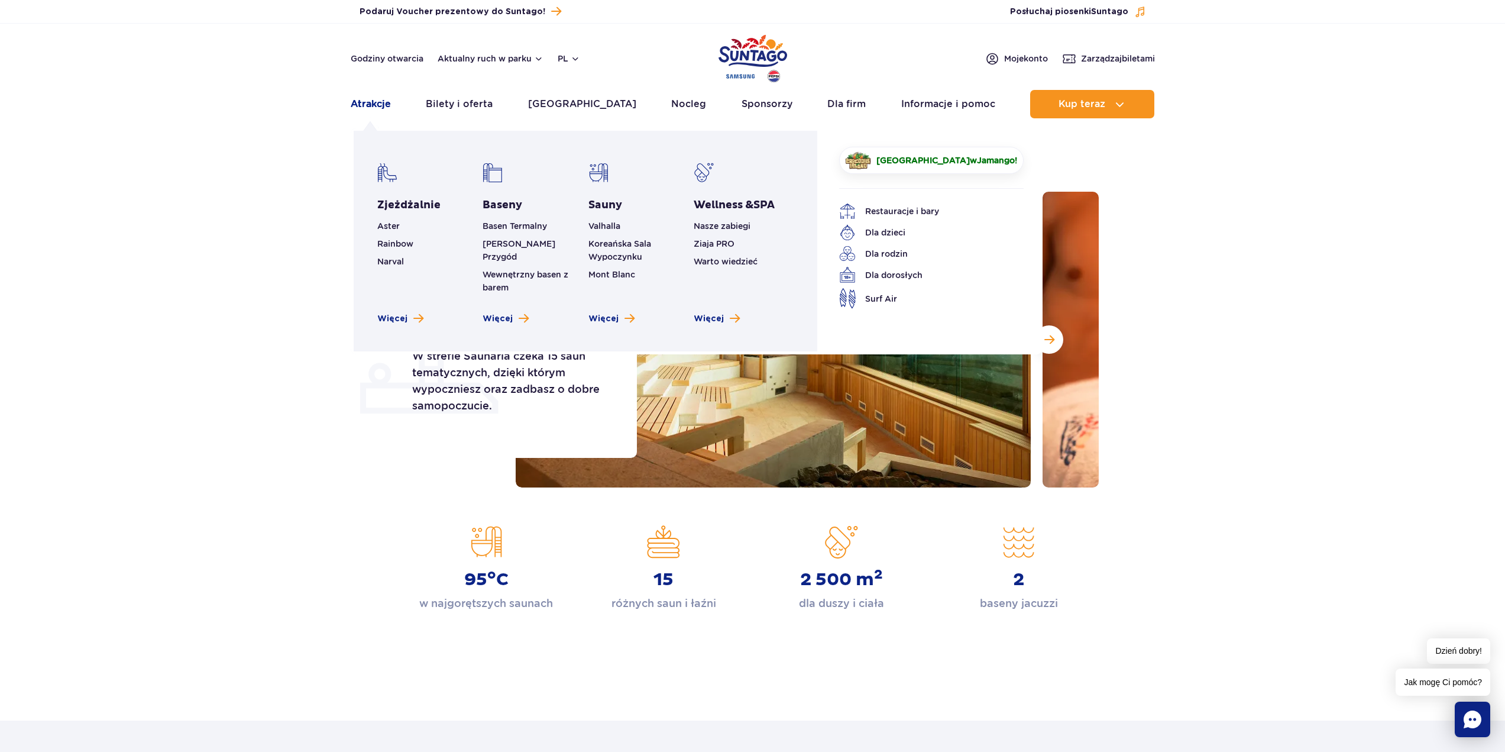
click at [370, 106] on link "Atrakcje" at bounding box center [371, 104] width 40 height 28
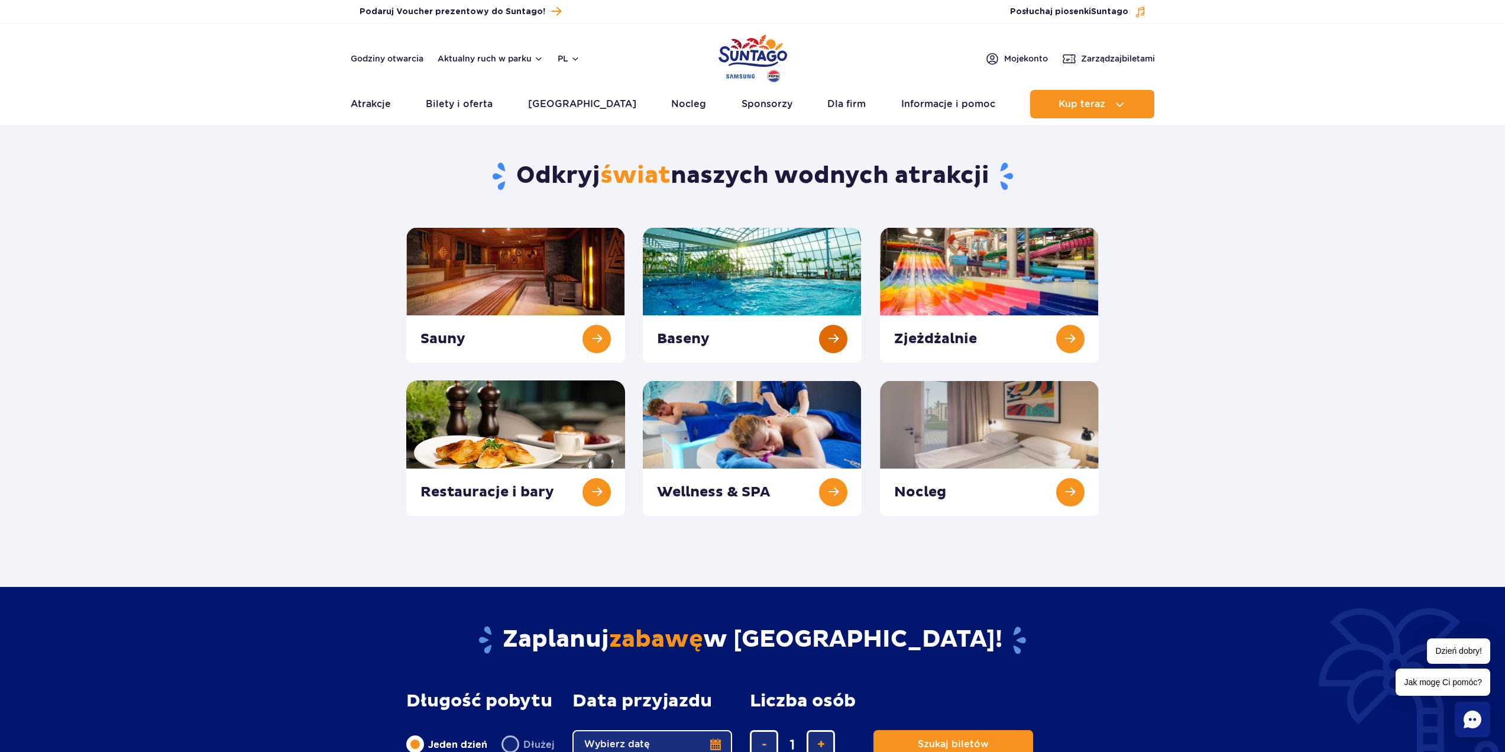
click at [728, 326] on link at bounding box center [752, 294] width 219 height 135
click at [535, 59] on button "Aktualny ruch w parku" at bounding box center [491, 58] width 106 height 9
click at [518, 104] on div "Jamango" at bounding box center [500, 96] width 96 height 28
click at [518, 102] on div "Jamango" at bounding box center [500, 96] width 96 height 28
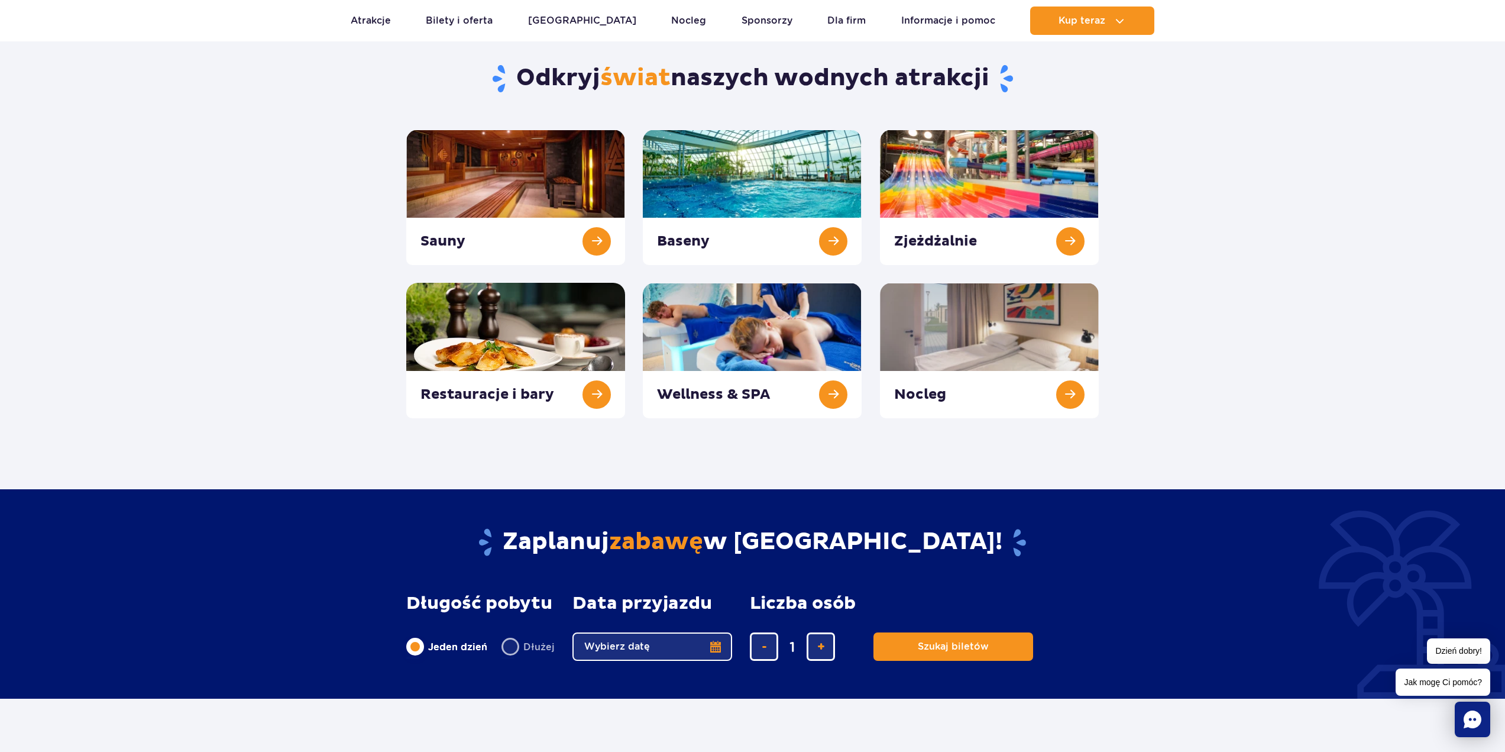
scroll to position [118, 0]
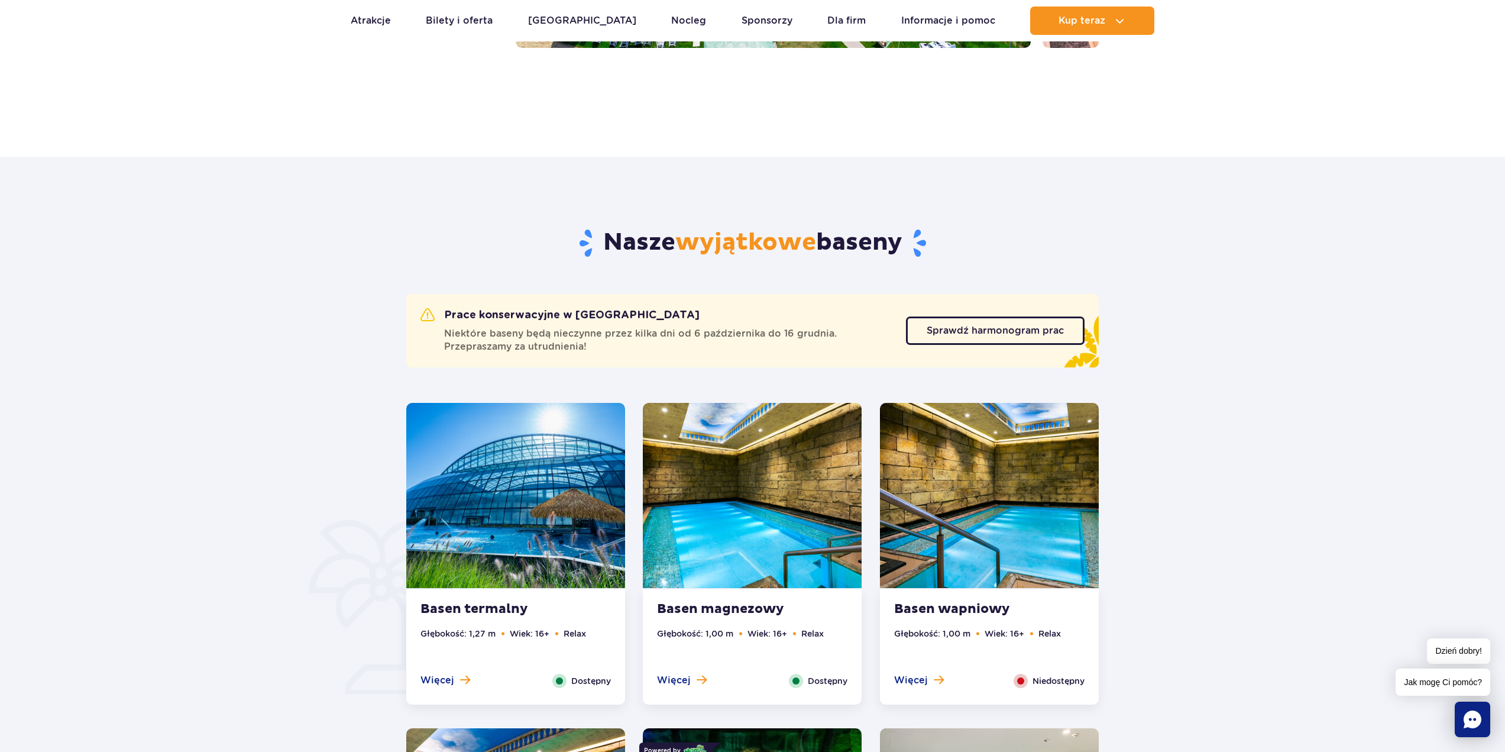
scroll to position [237, 0]
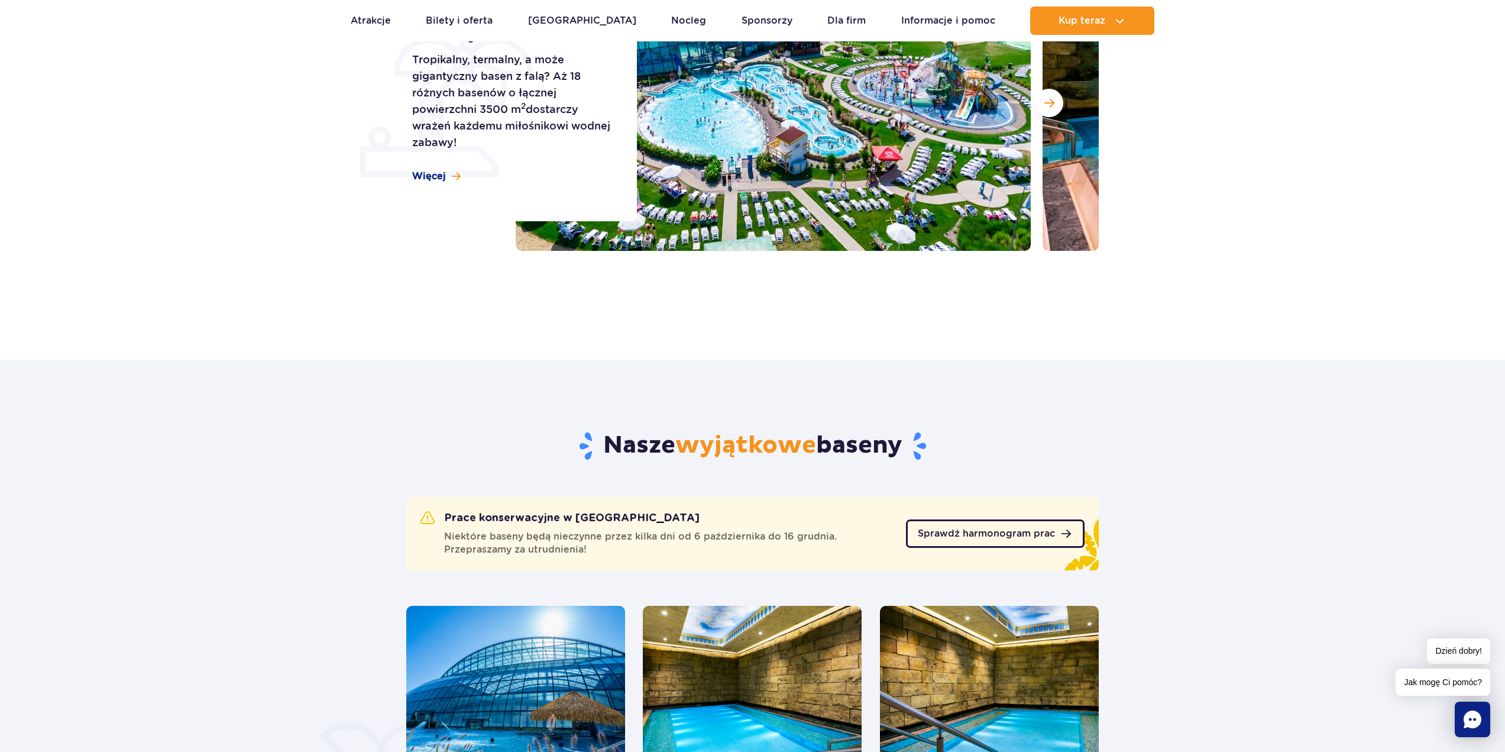
click at [979, 534] on span "Sprawdź harmonogram prac" at bounding box center [986, 533] width 137 height 9
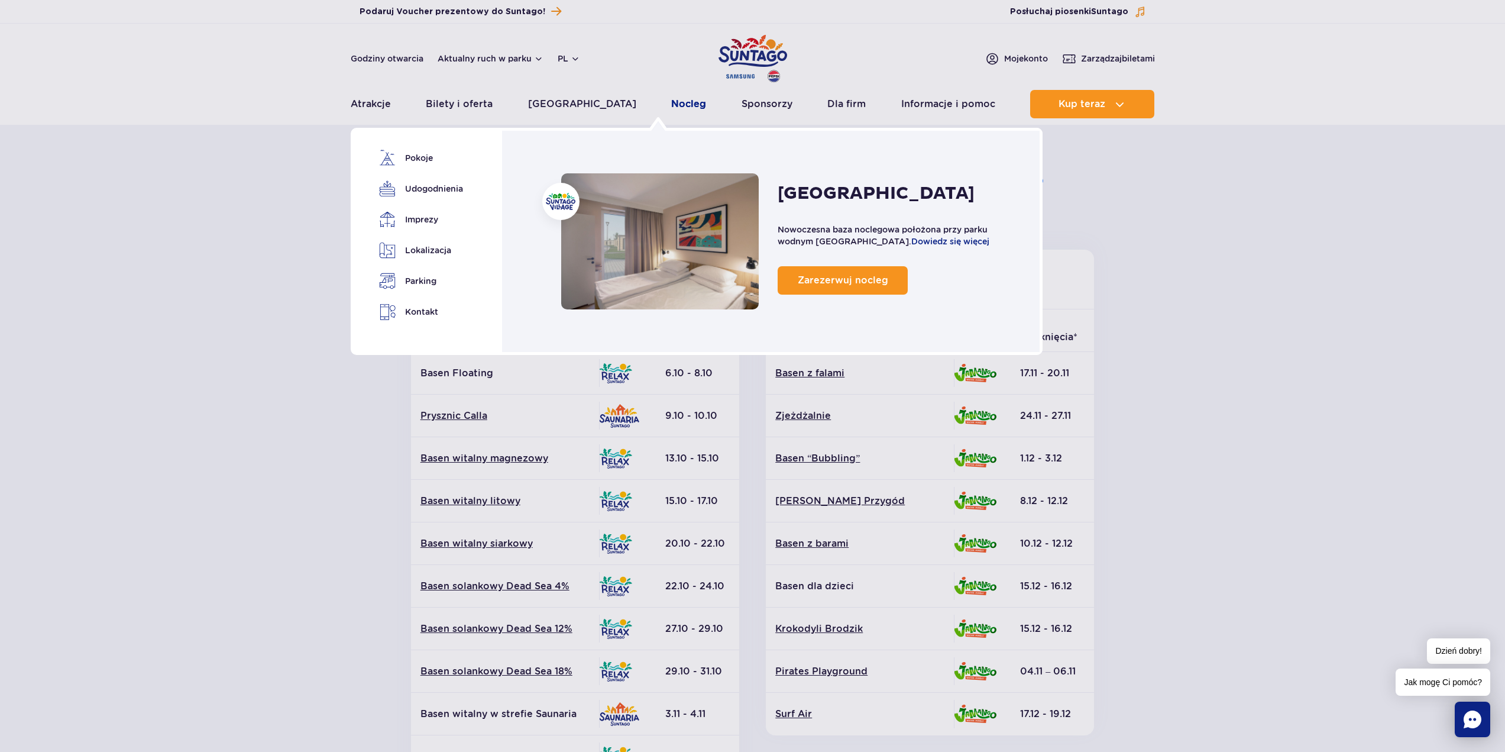
click at [671, 106] on link "Nocleg" at bounding box center [688, 104] width 35 height 28
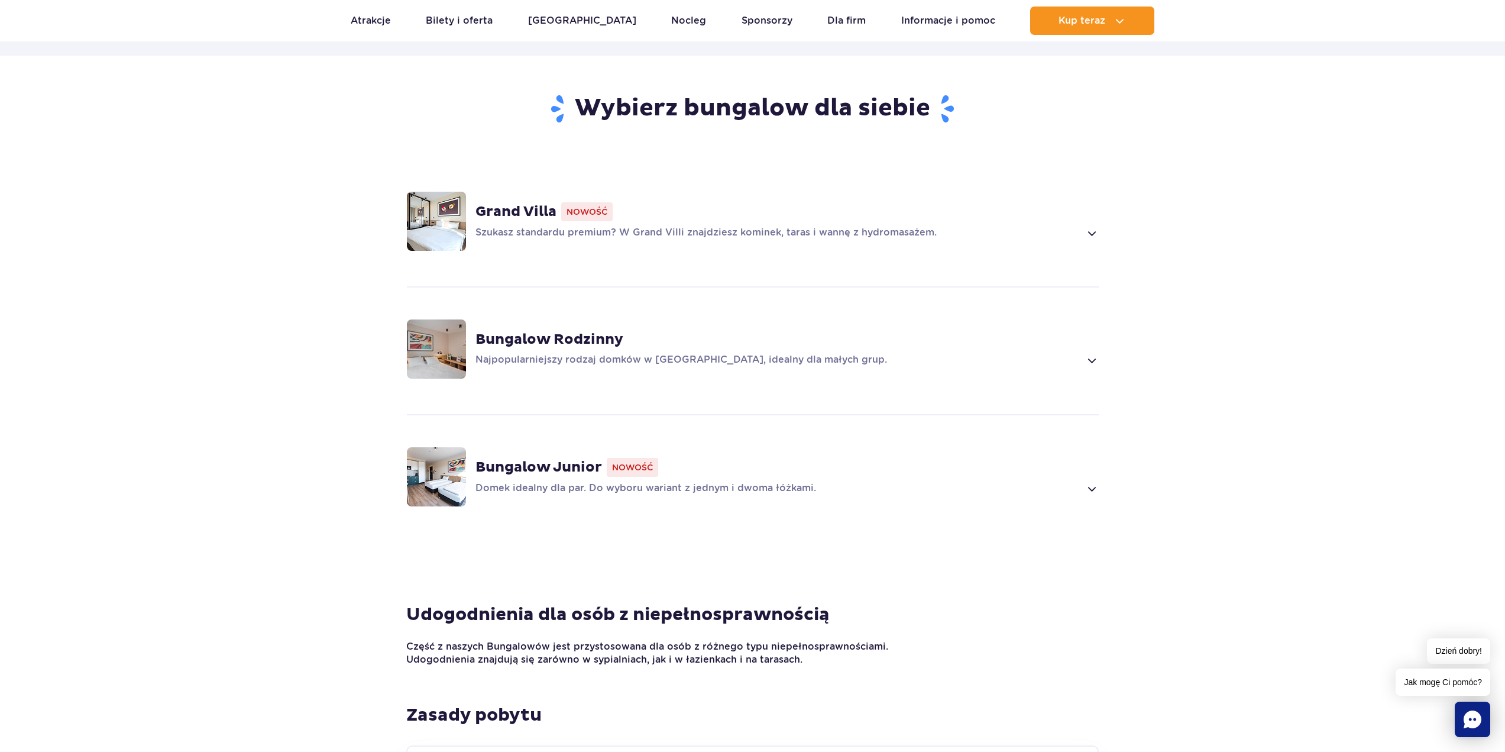
scroll to position [828, 0]
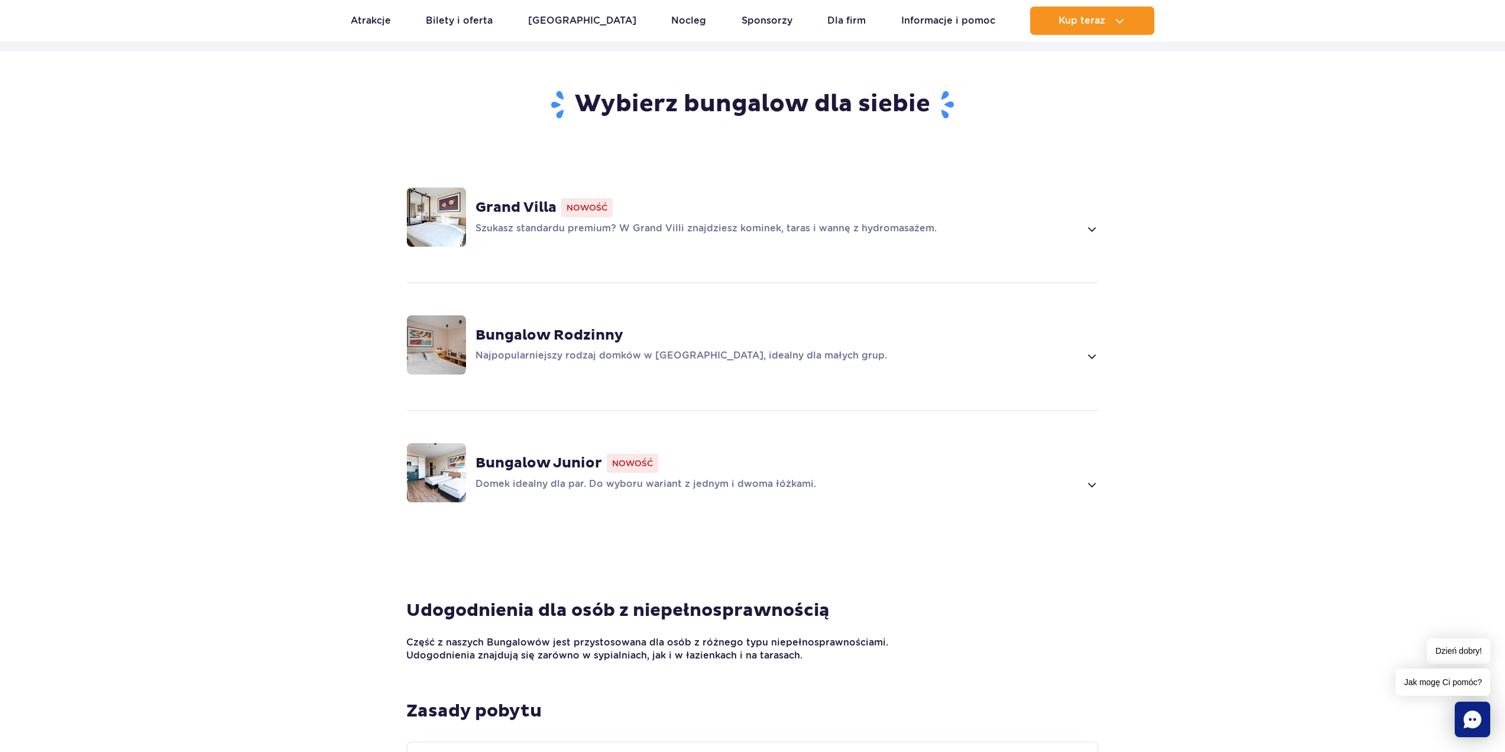
click at [534, 331] on strong "Bungalow Rodzinny" at bounding box center [550, 335] width 148 height 18
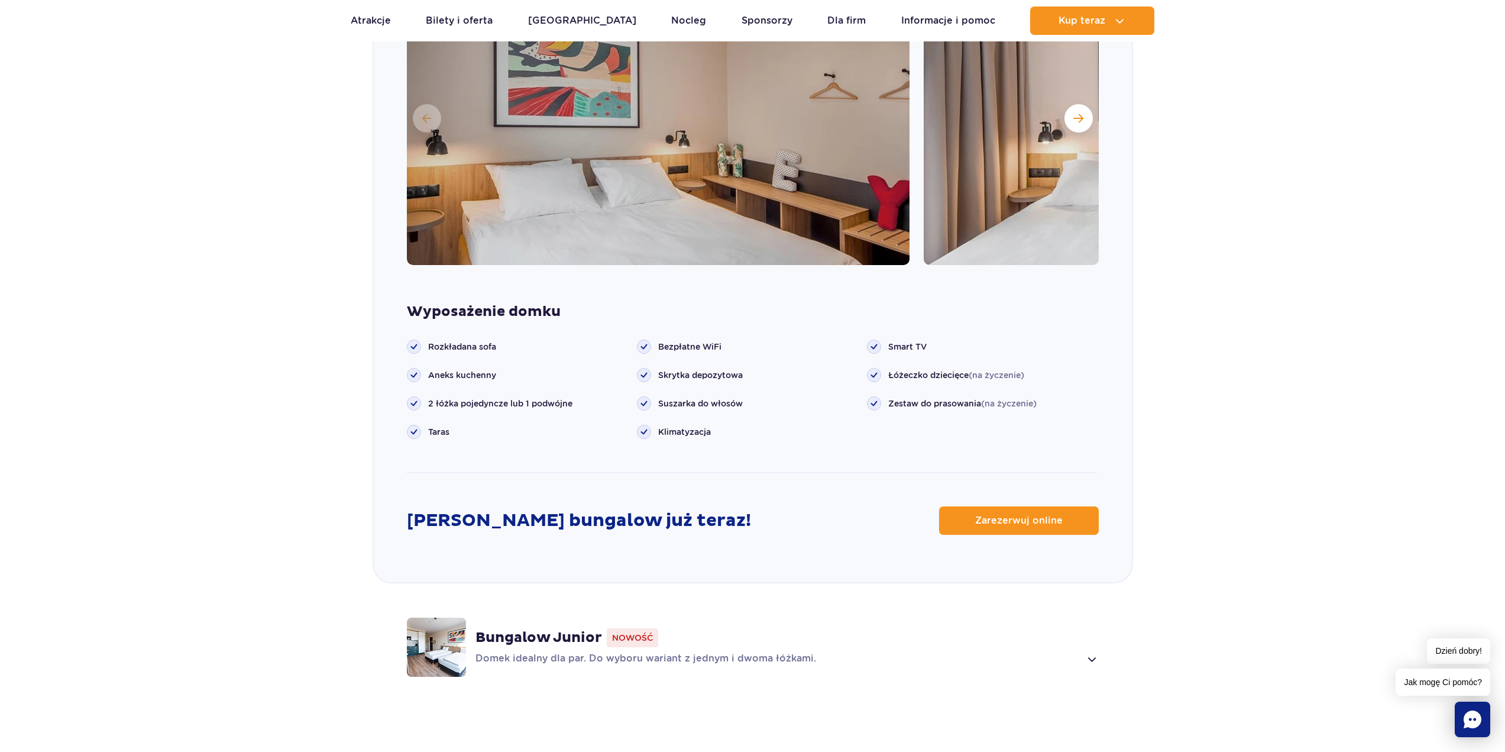
scroll to position [1292, 0]
click at [535, 635] on strong "Bungalow Junior" at bounding box center [539, 637] width 127 height 18
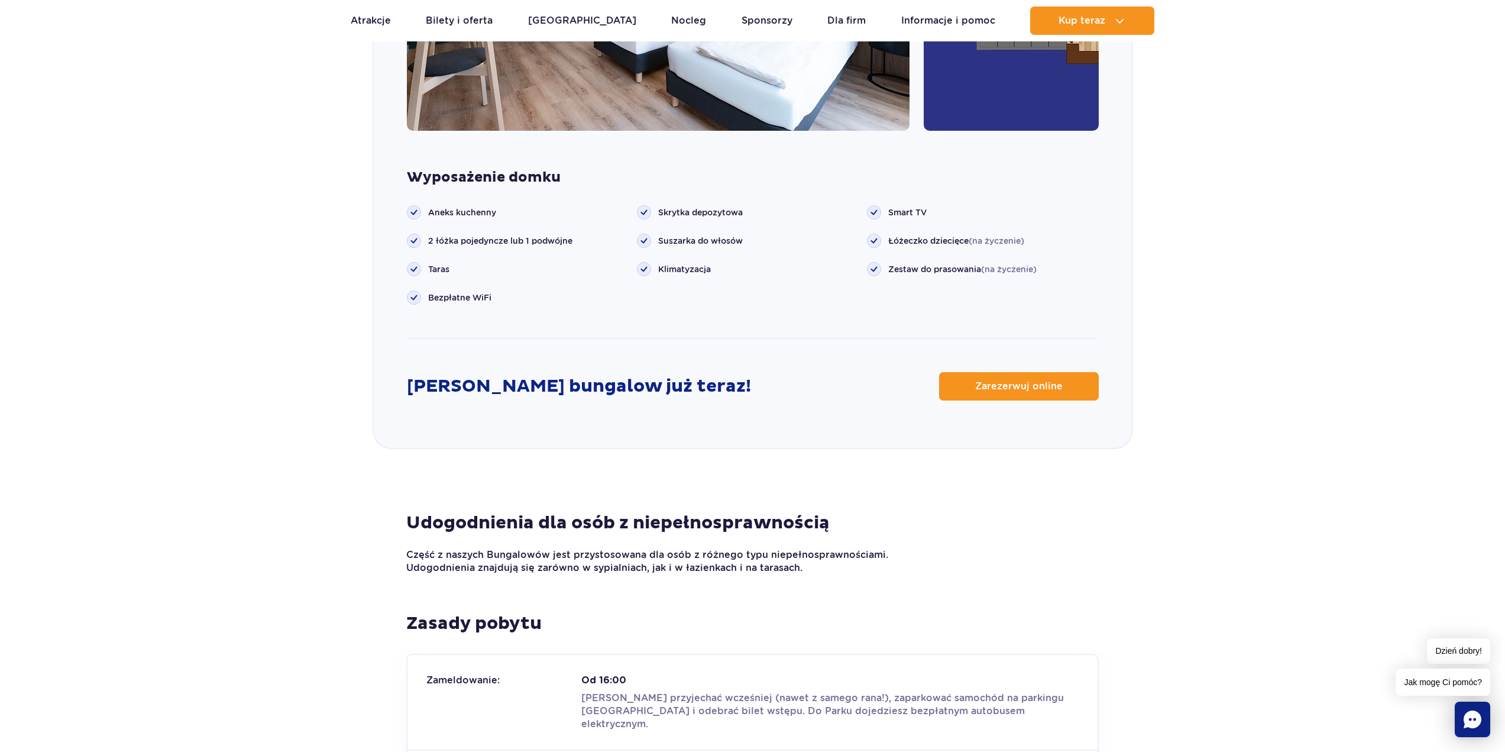
scroll to position [1538, 0]
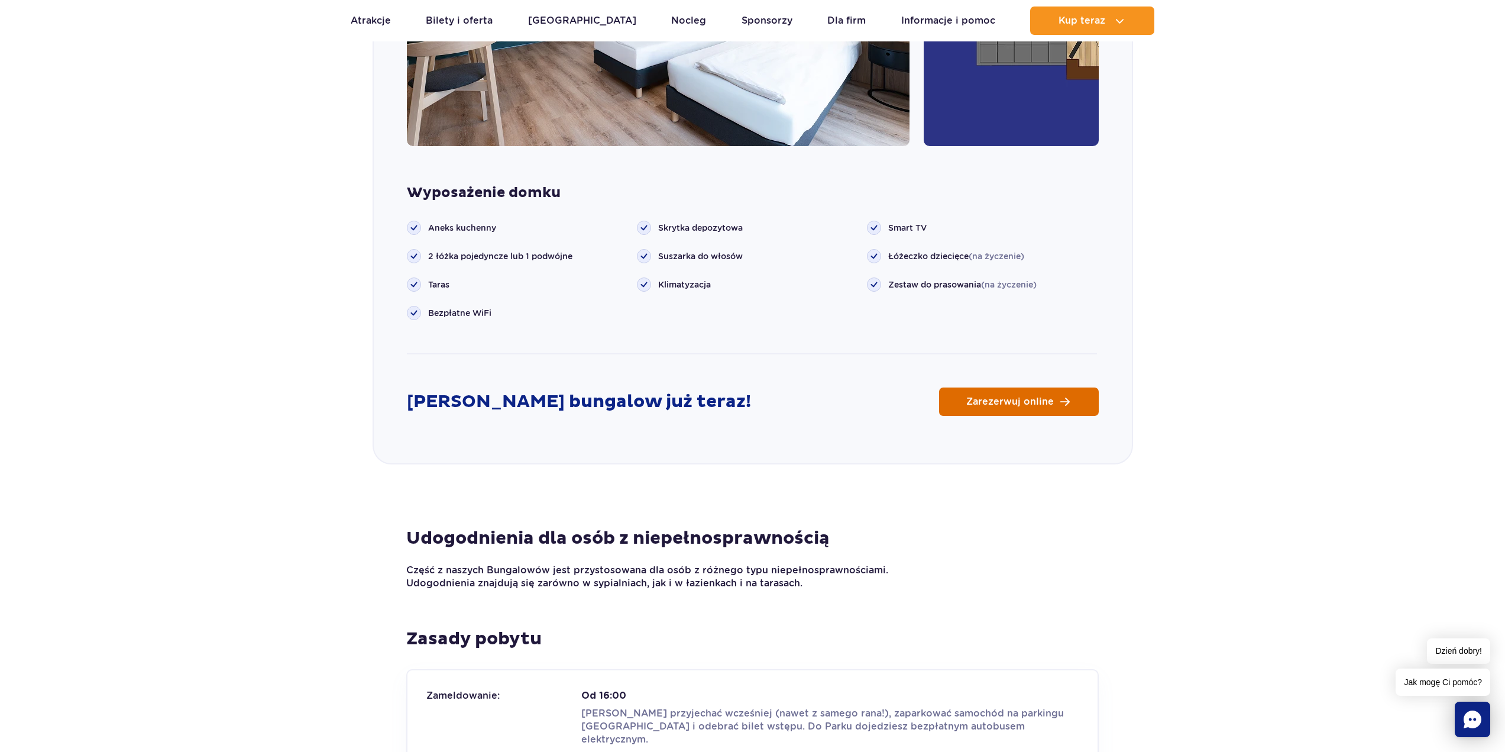
click at [1005, 402] on span "Zarezerwuj online" at bounding box center [1010, 401] width 88 height 9
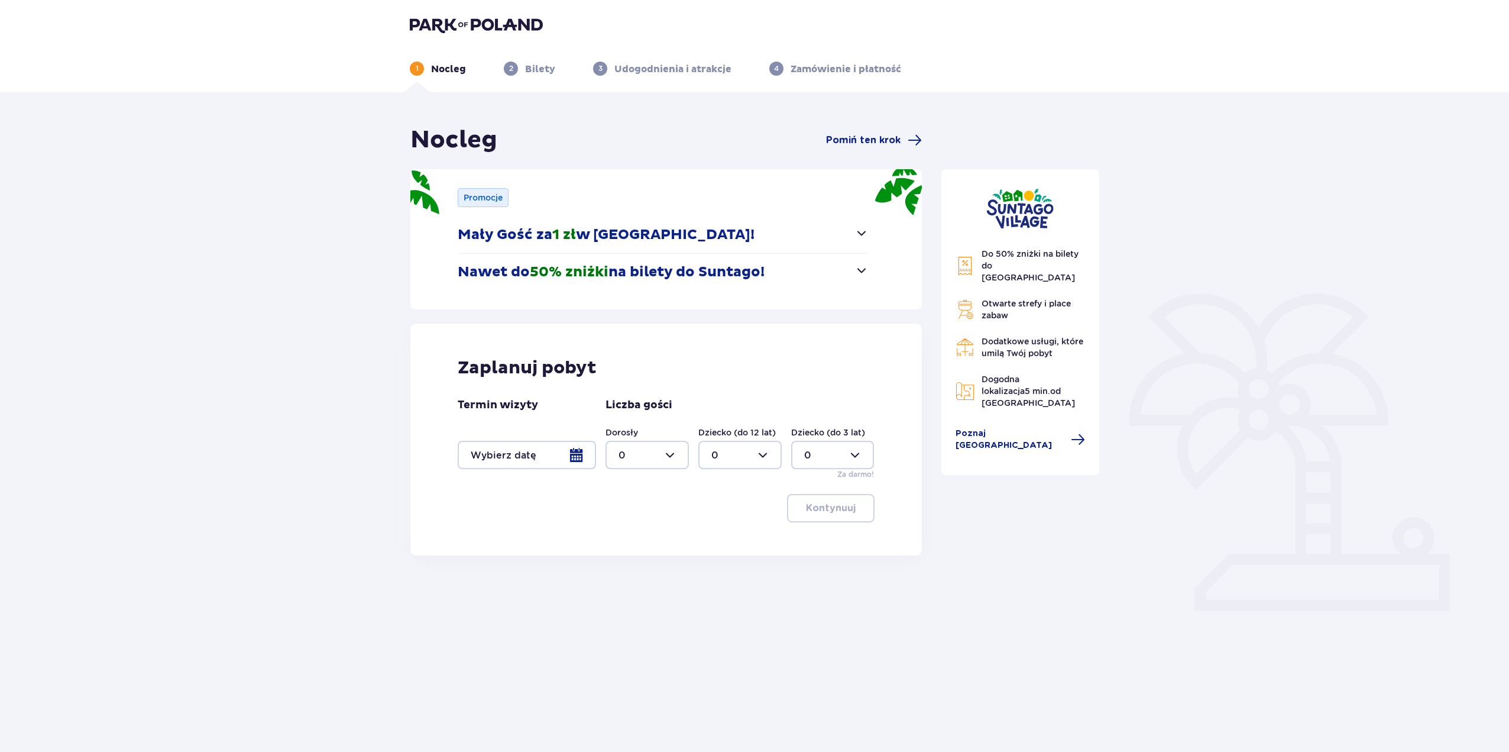
click at [579, 452] on div at bounding box center [527, 455] width 138 height 28
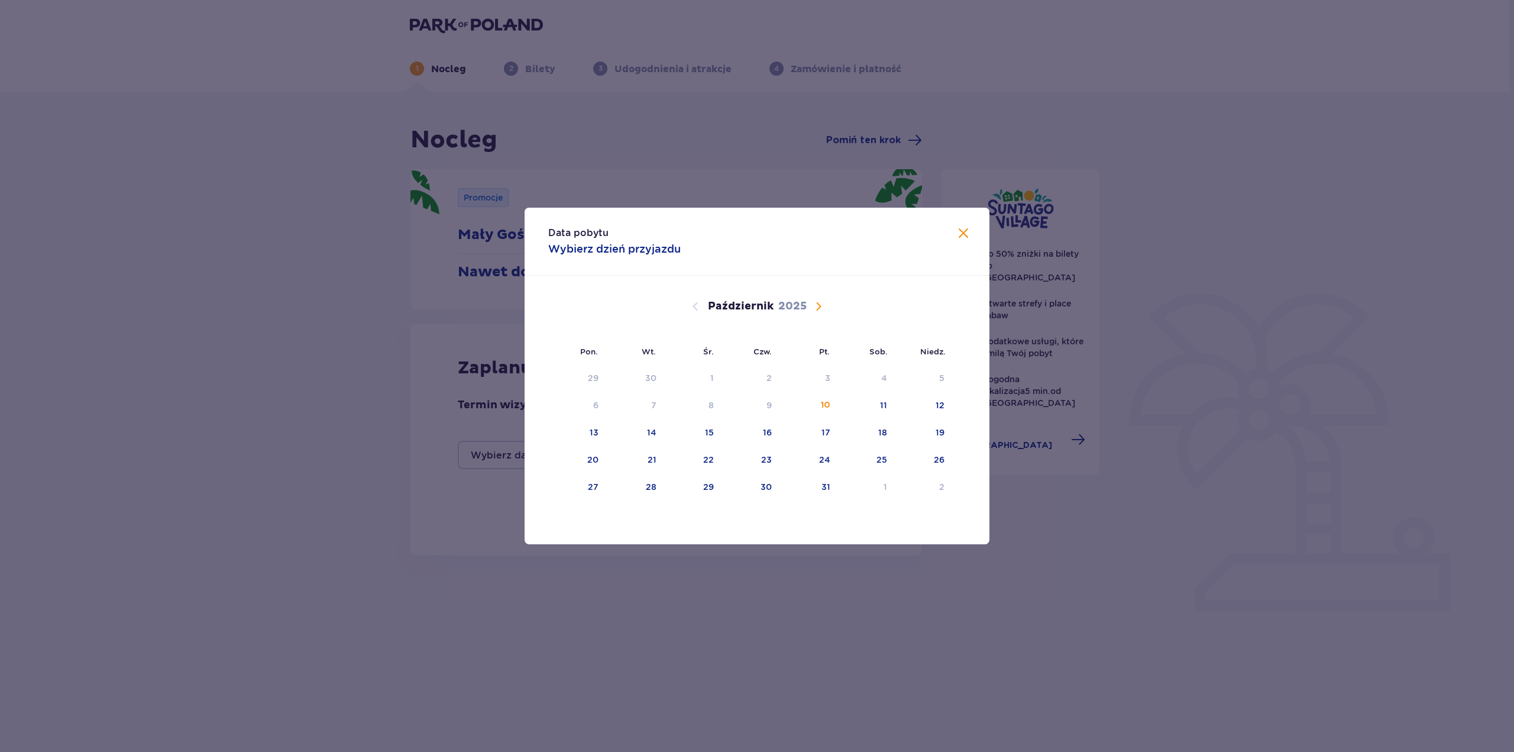
click at [819, 305] on span "Następny miesiąc" at bounding box center [818, 306] width 14 height 14
click at [820, 308] on span "Następny miesiąc" at bounding box center [818, 306] width 14 height 14
click at [594, 487] on div "23" at bounding box center [592, 487] width 11 height 12
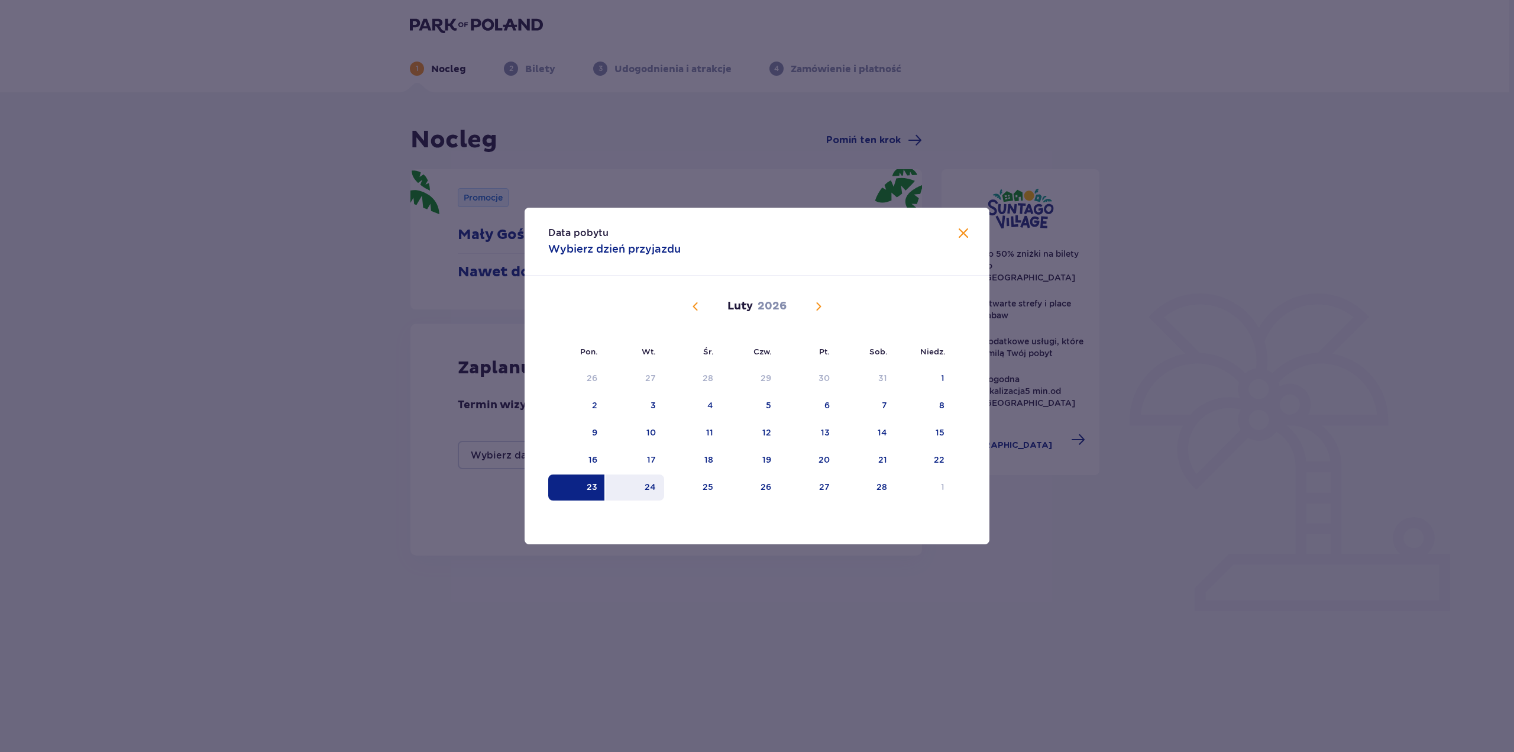
click at [652, 490] on div "24" at bounding box center [650, 487] width 11 height 12
type input "23.02.26 - 24.02.26"
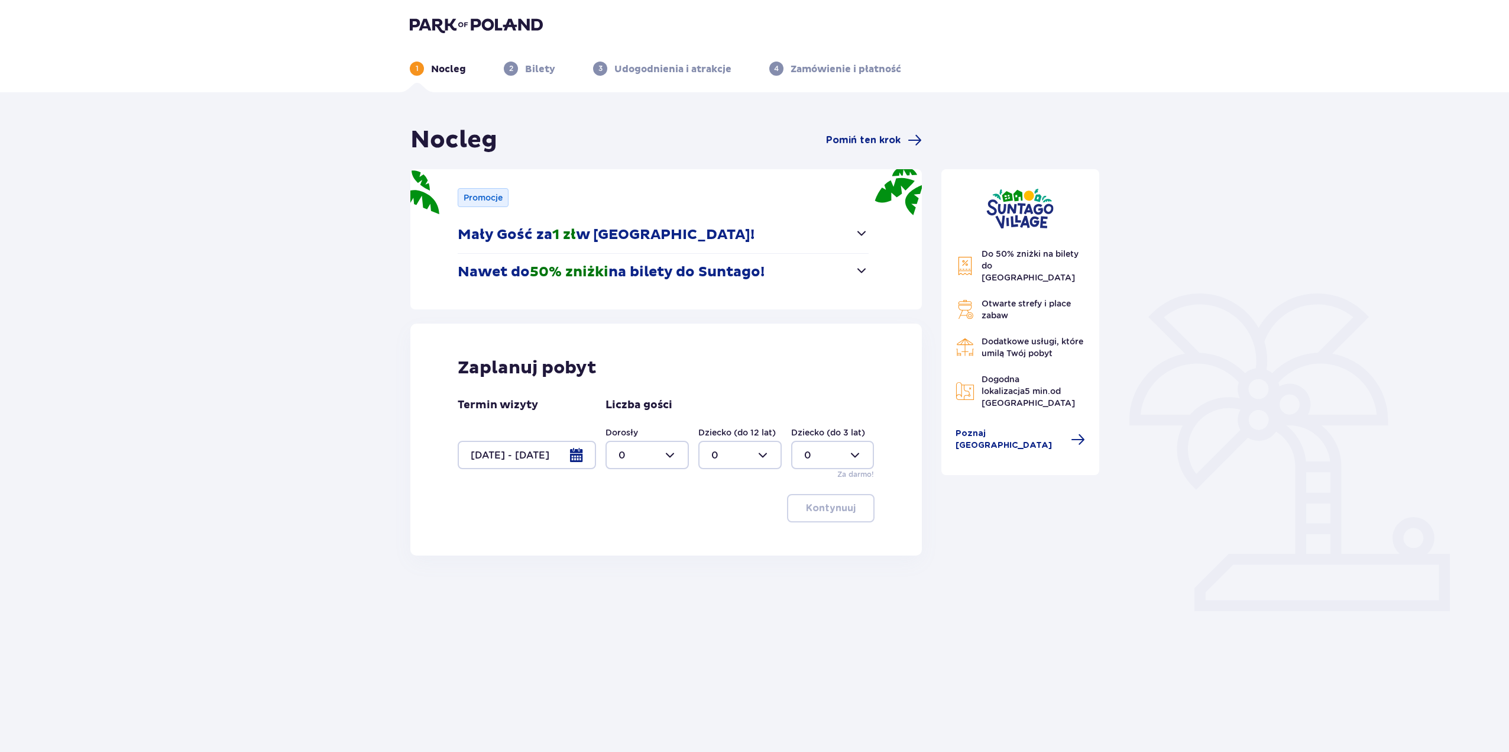
click at [668, 452] on div at bounding box center [647, 455] width 83 height 28
click at [633, 542] on div "2" at bounding box center [647, 540] width 57 height 13
type input "2"
click at [762, 455] on div at bounding box center [740, 455] width 83 height 28
click at [738, 543] on div "2" at bounding box center [740, 540] width 57 height 13
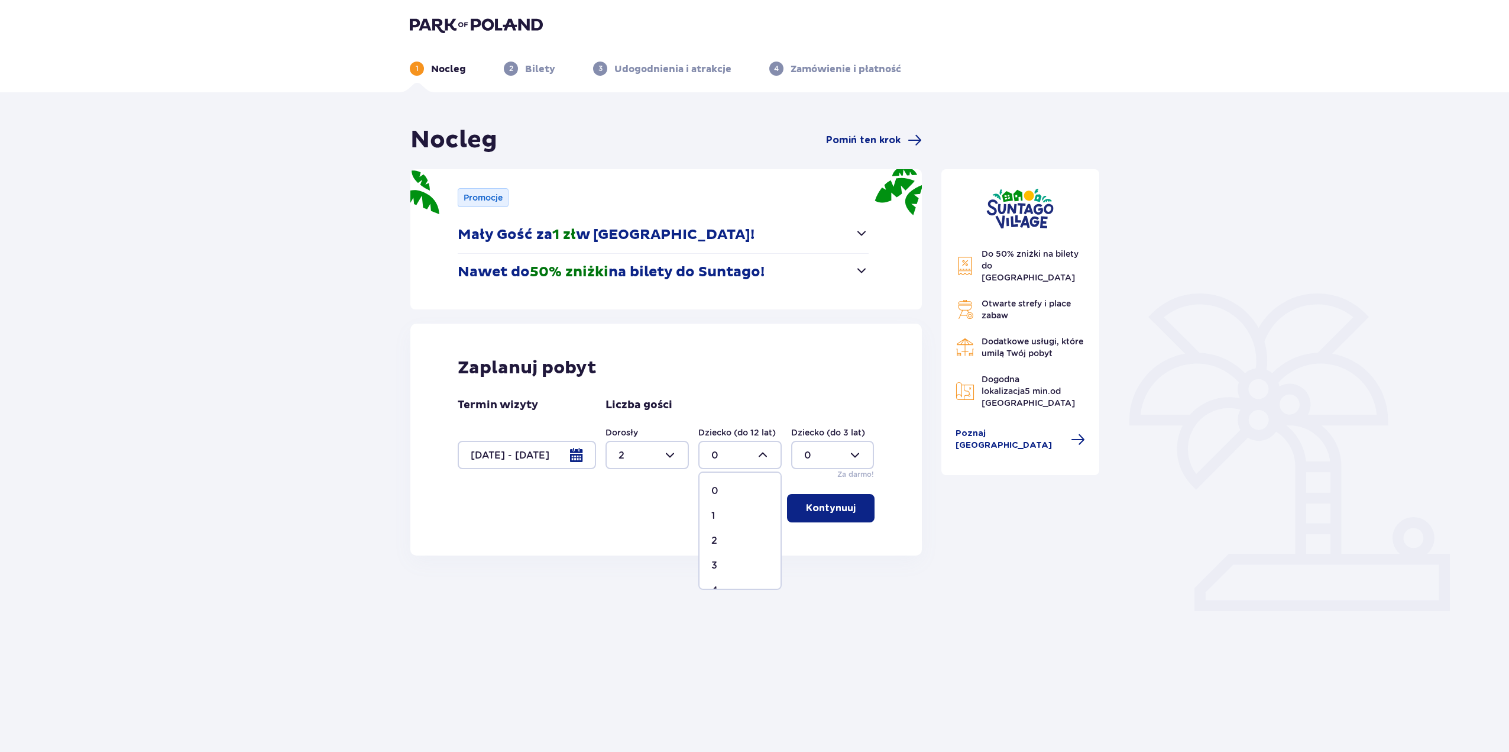
type input "2"
click at [825, 506] on p "Kontynuuj" at bounding box center [831, 508] width 50 height 13
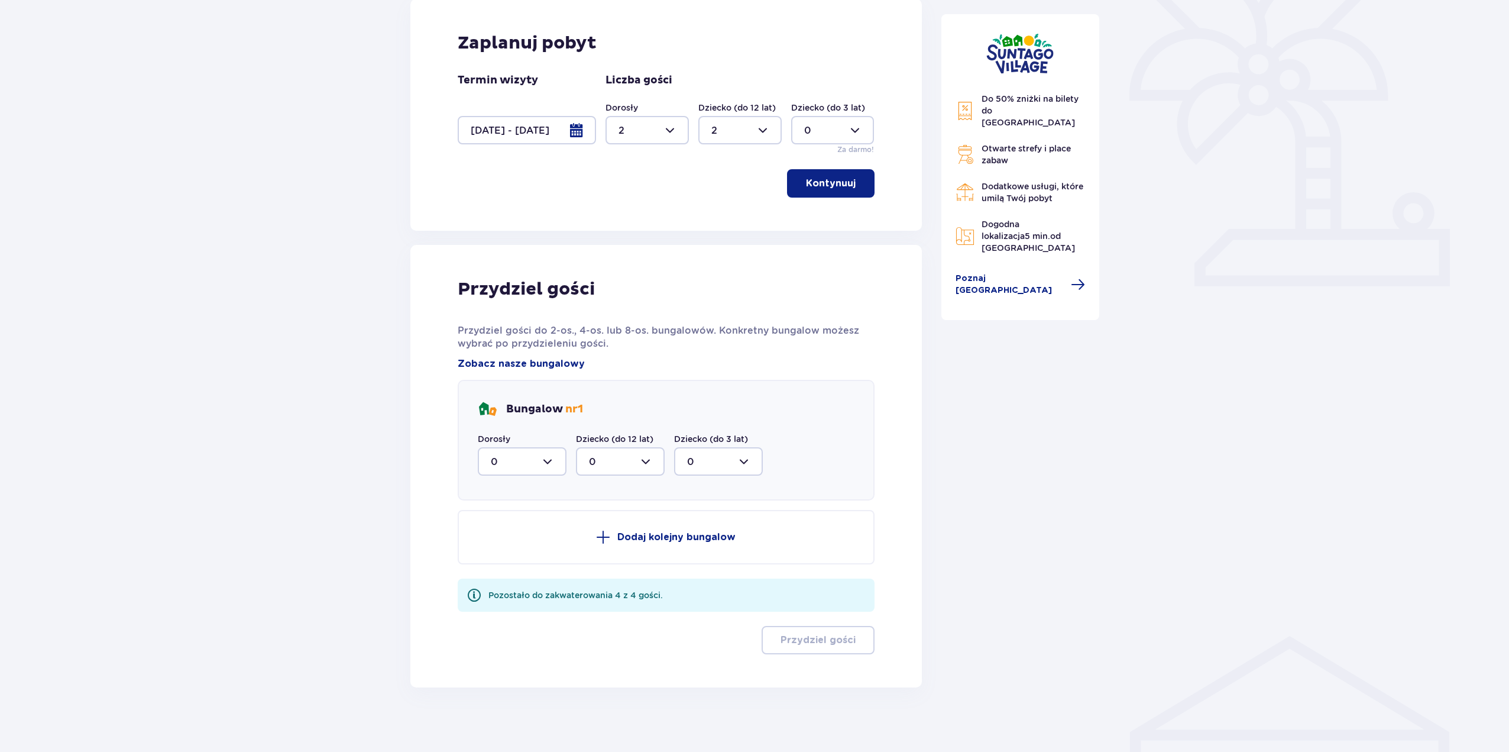
scroll to position [331, 0]
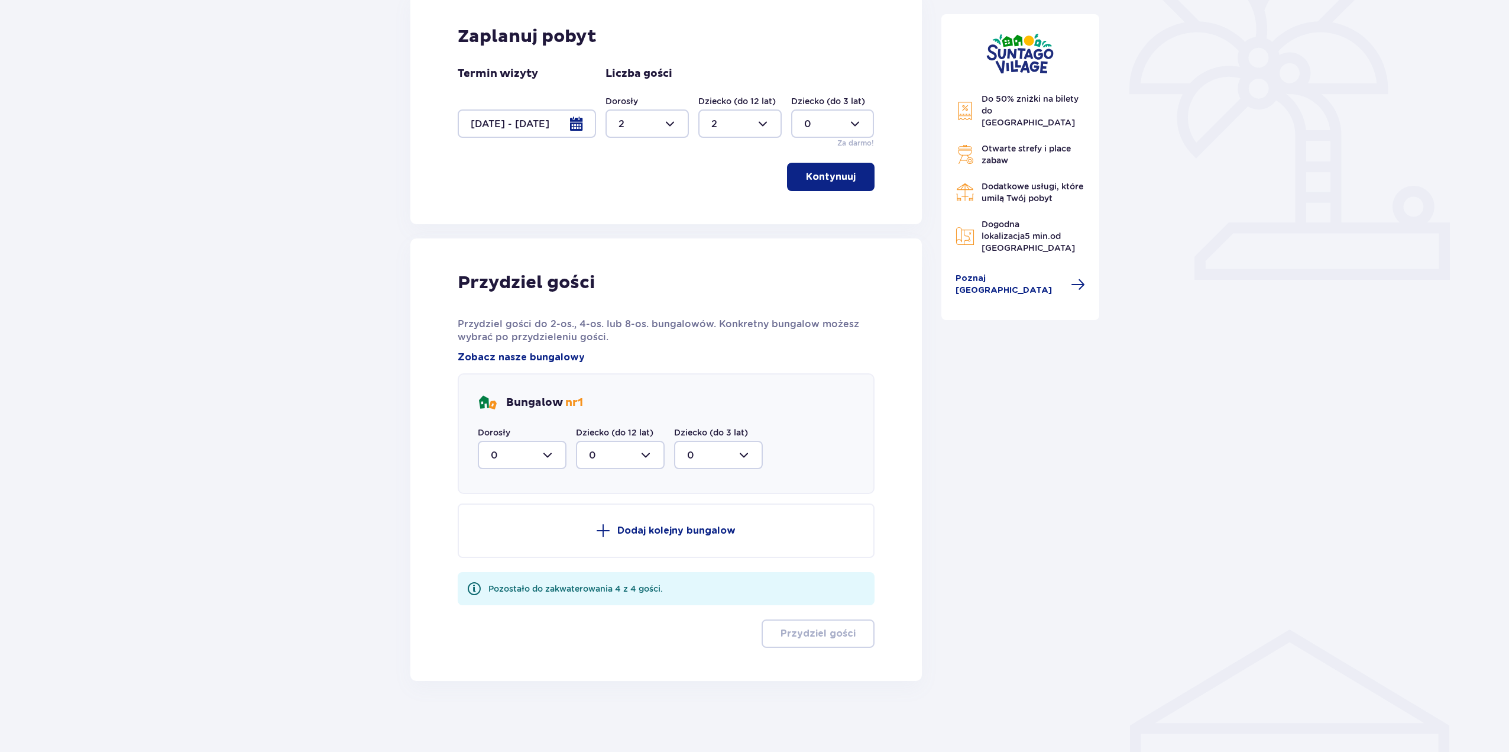
click at [547, 458] on div at bounding box center [522, 455] width 89 height 28
click at [512, 537] on div "2" at bounding box center [522, 540] width 63 height 13
type input "2"
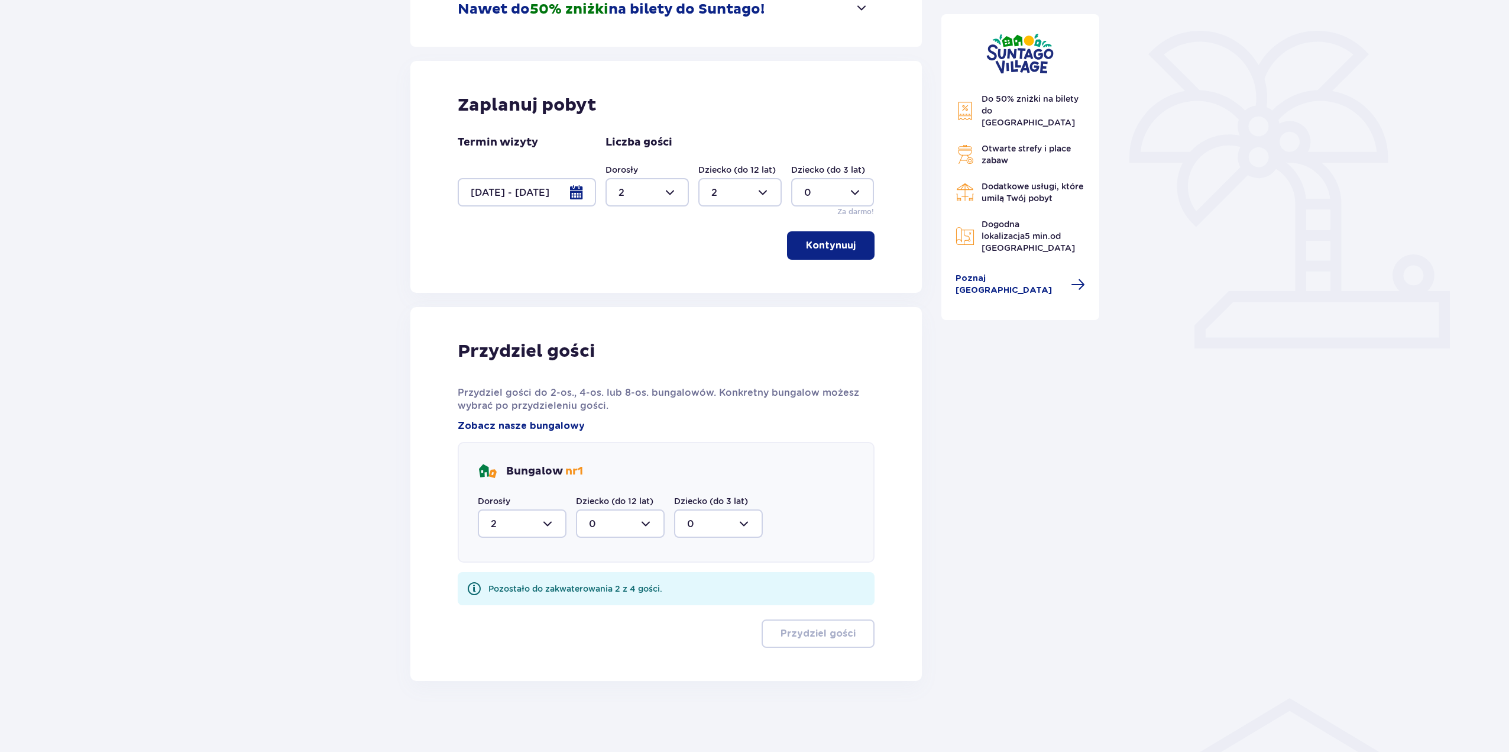
scroll to position [263, 0]
click at [648, 523] on div at bounding box center [620, 523] width 89 height 28
click at [604, 619] on span "2" at bounding box center [620, 609] width 86 height 25
click at [604, 619] on div "Przydziel gości Przydziel gości do 2-os., 4-os. lub 8-os. bungalowów. Konkretny…" at bounding box center [666, 494] width 417 height 308
type input "2"
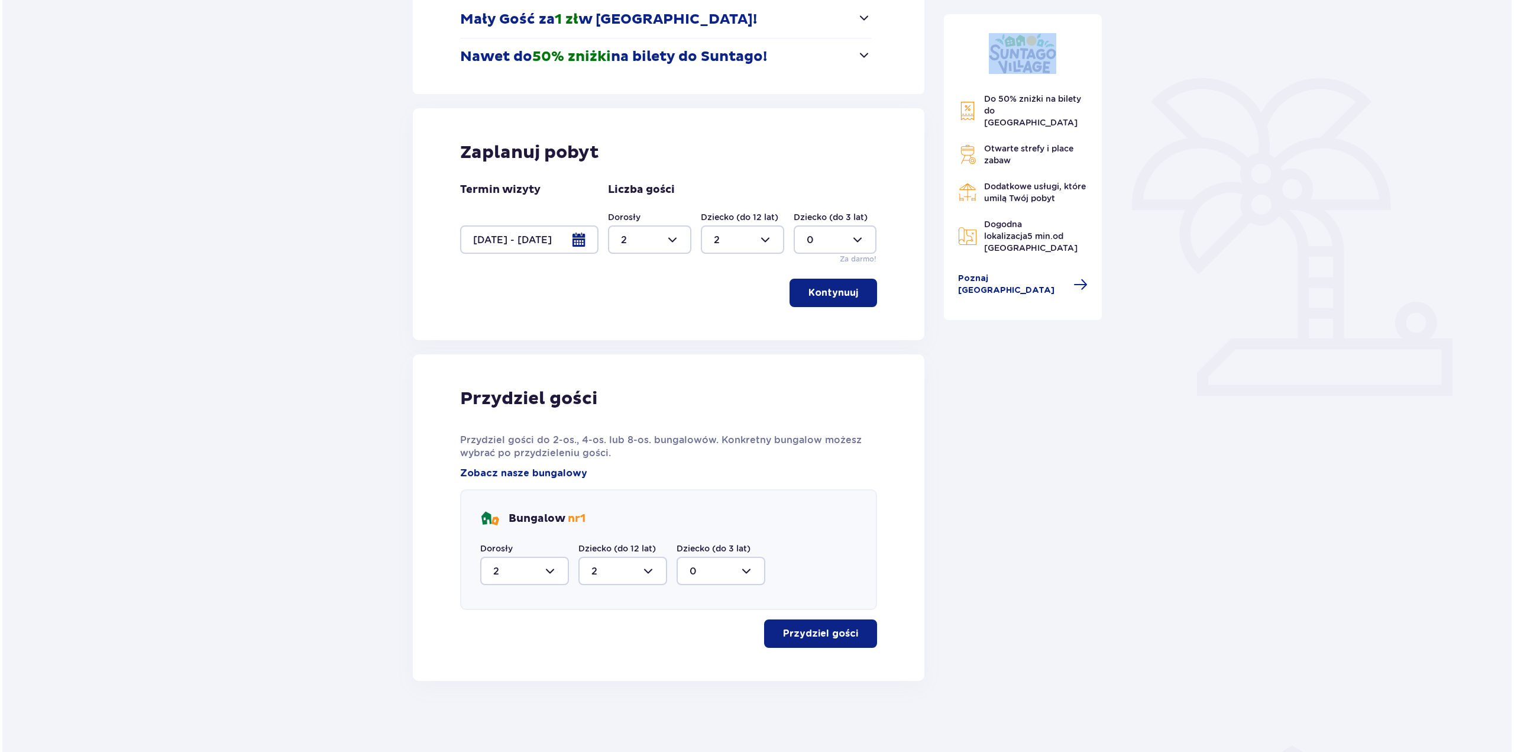
scroll to position [215, 0]
click at [526, 477] on span "Zobacz nasze bungalowy" at bounding box center [521, 473] width 127 height 13
click at [526, 474] on span "Zobacz nasze bungalowy" at bounding box center [521, 473] width 127 height 13
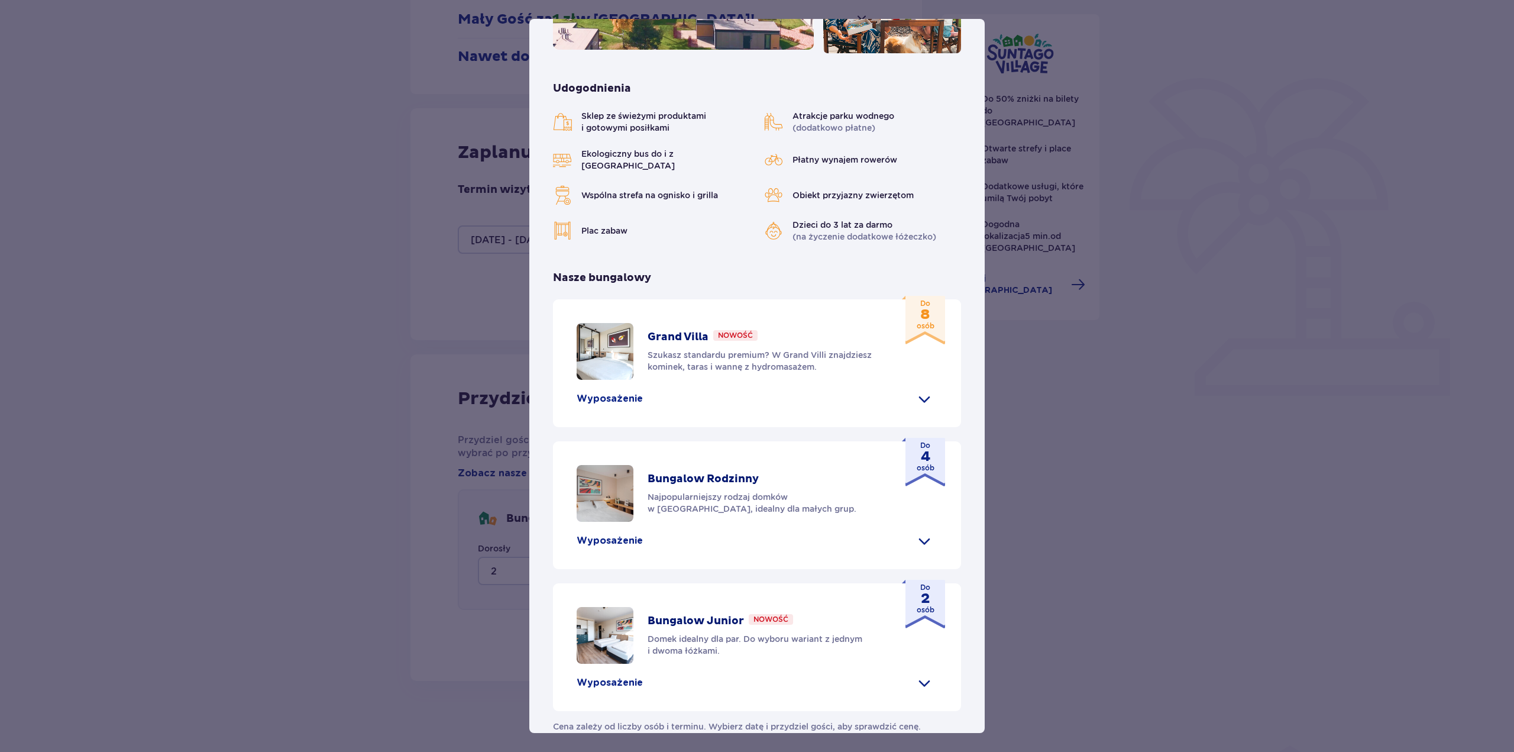
scroll to position [279, 0]
click at [707, 470] on p "Bungalow Rodzinny" at bounding box center [703, 477] width 111 height 14
click at [917, 449] on strong "4" at bounding box center [926, 455] width 18 height 12
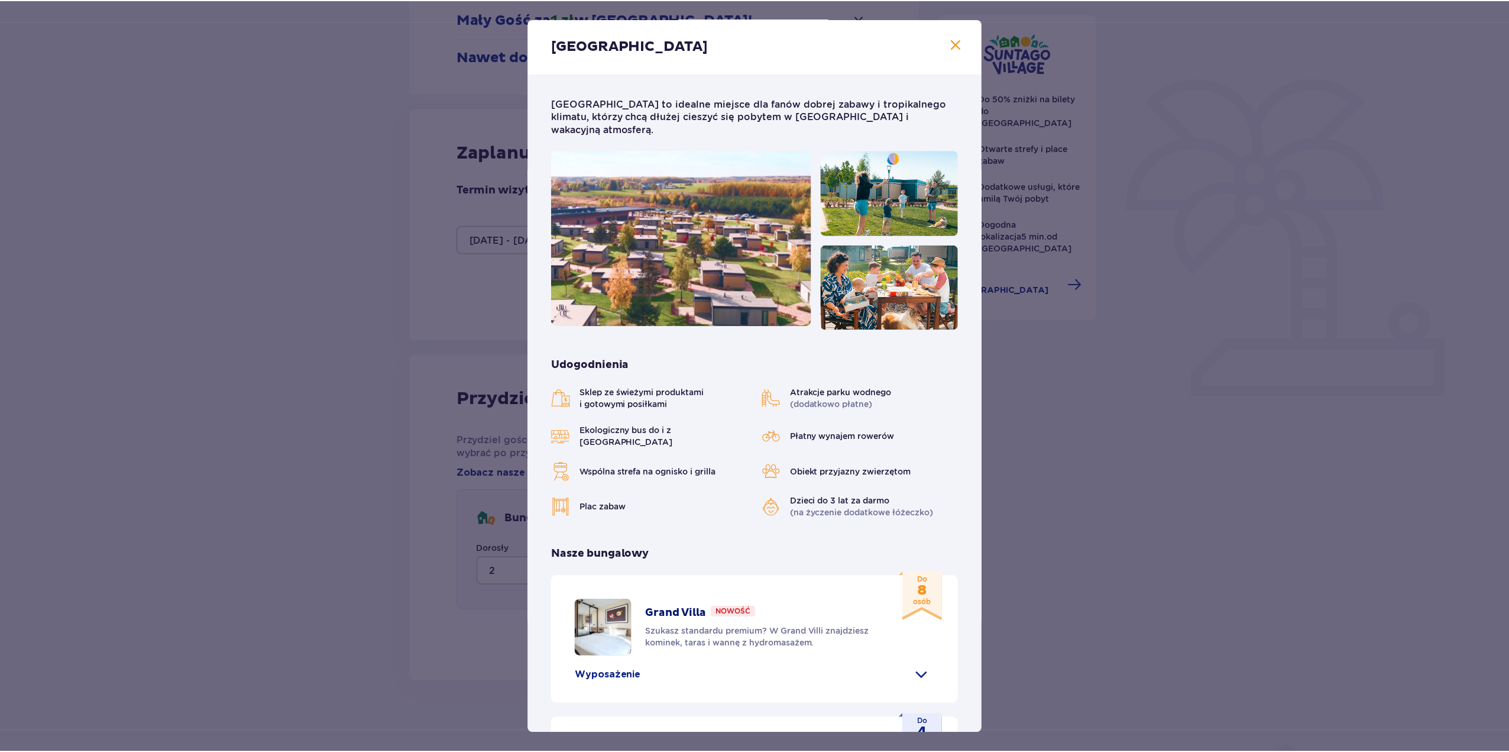
scroll to position [0, 0]
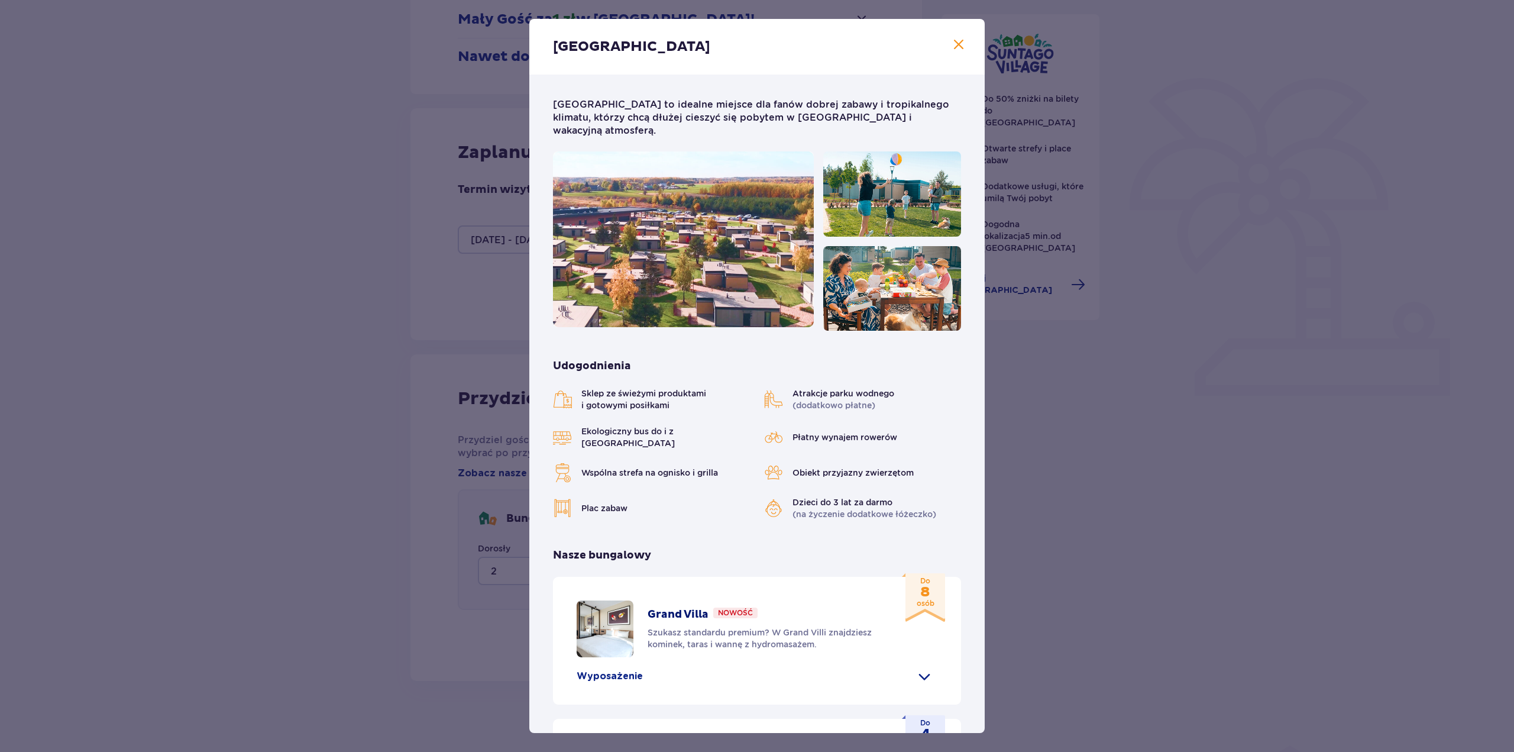
click at [956, 45] on span "Zamknij" at bounding box center [959, 45] width 14 height 14
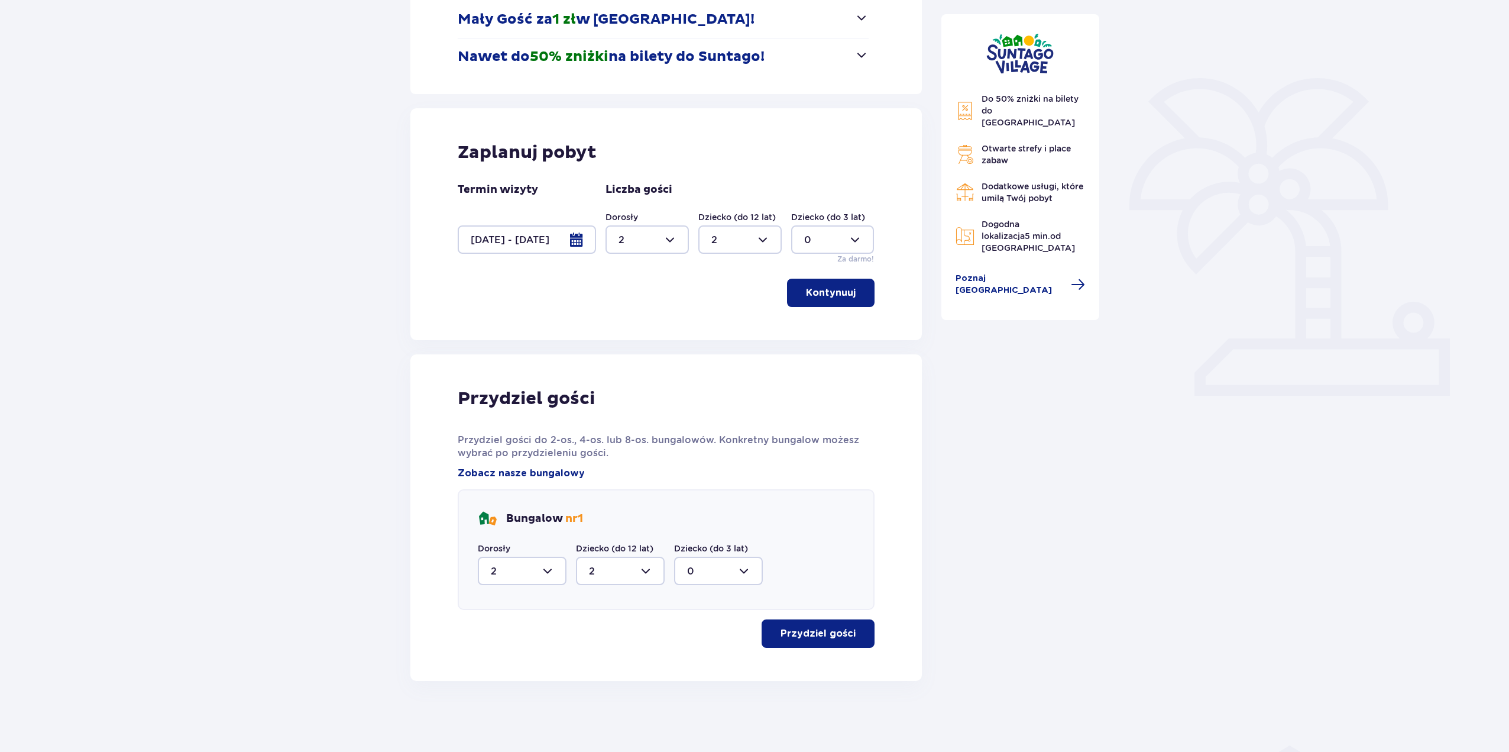
click at [816, 638] on p "Przydziel gości" at bounding box center [818, 633] width 75 height 13
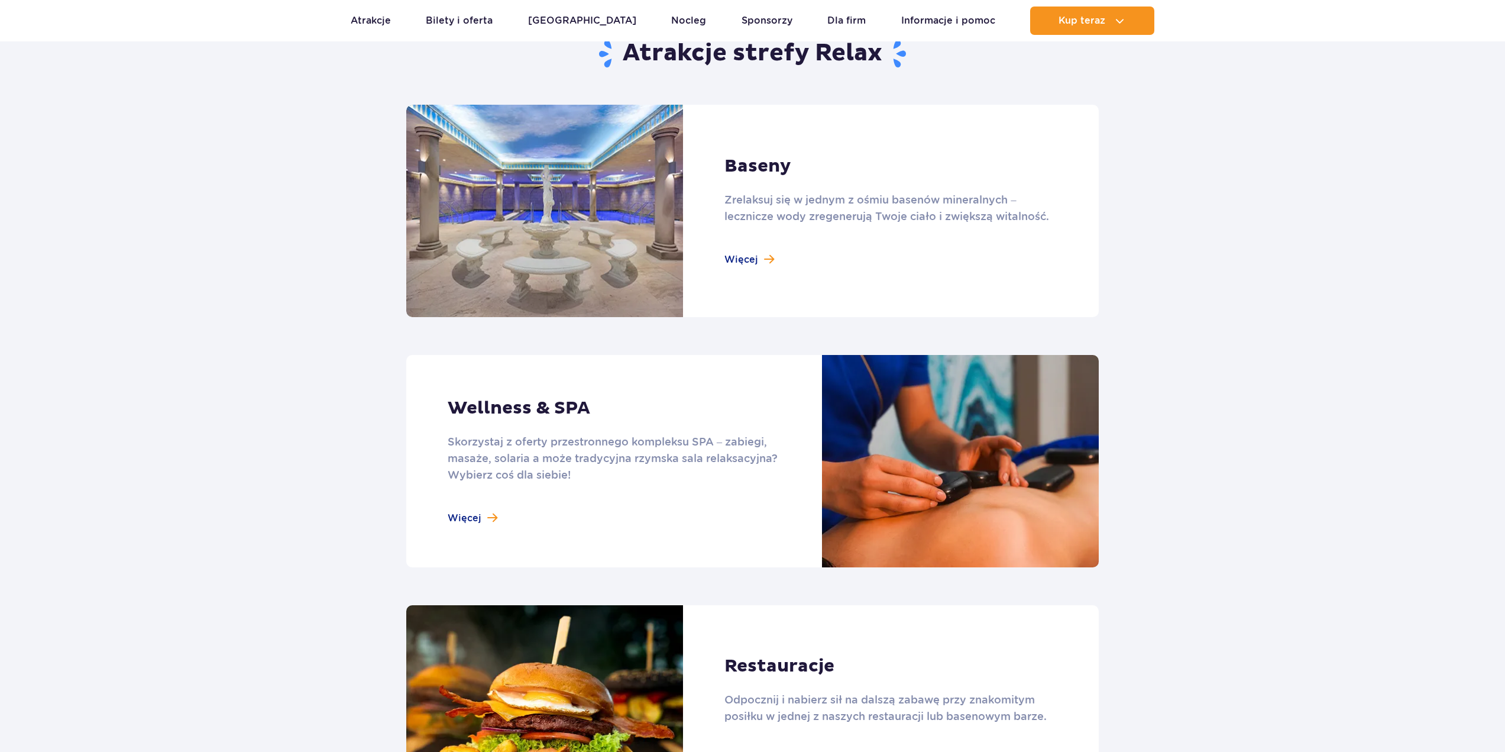
scroll to position [769, 0]
